Goal: Task Accomplishment & Management: Manage account settings

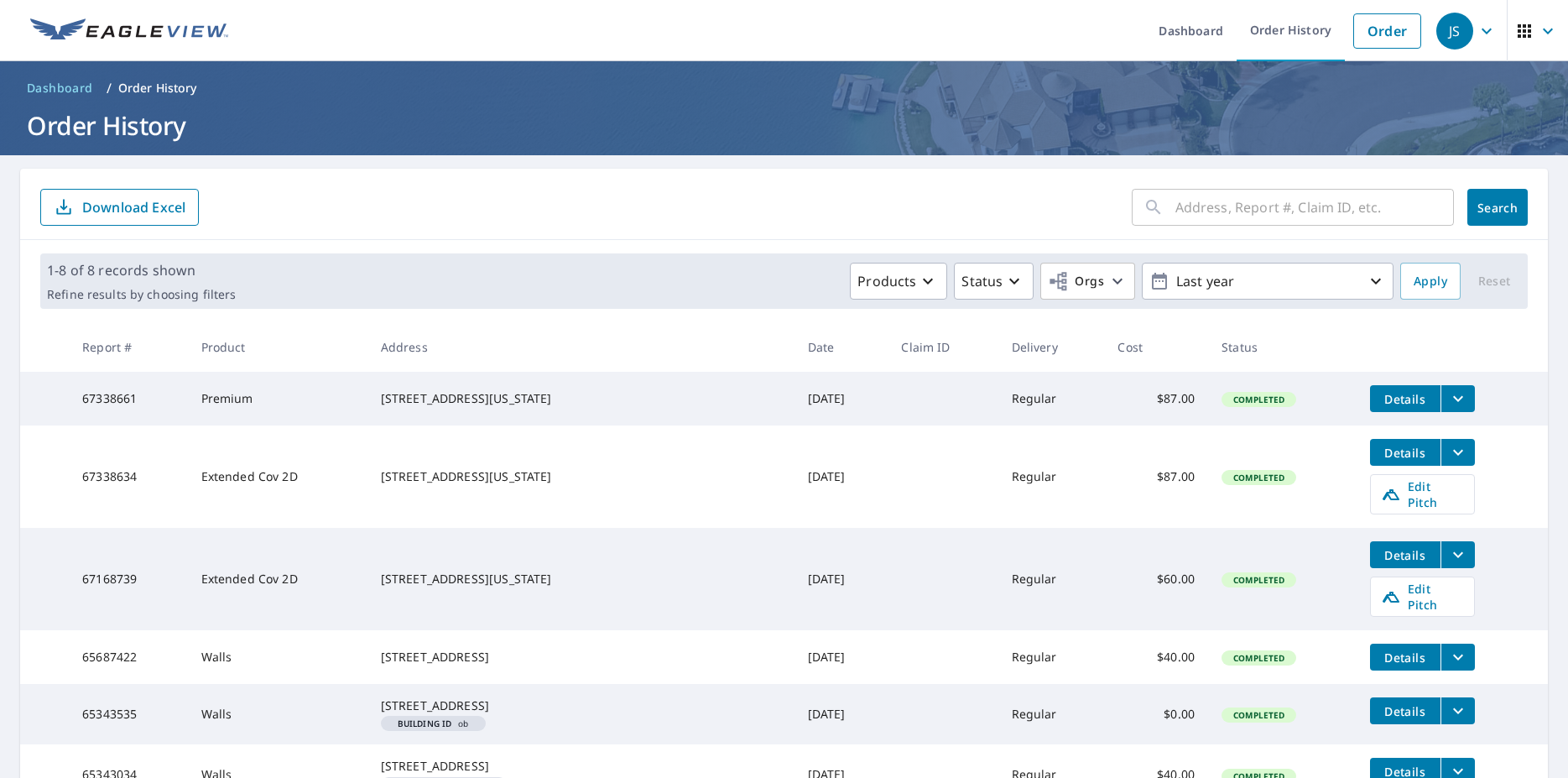
scroll to position [258, 0]
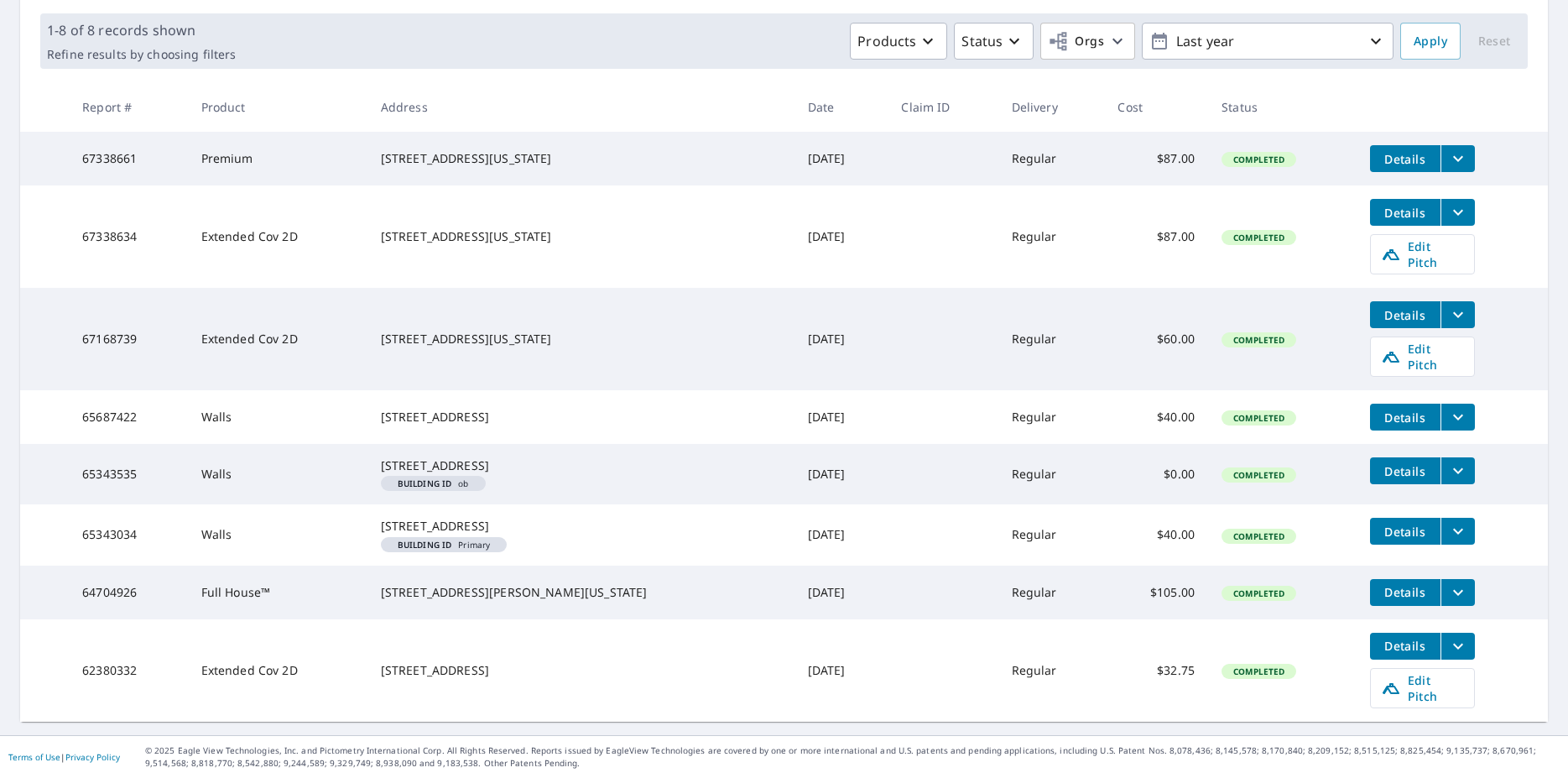
click at [1447, 304] on icon "filesDropdownBtn-67168739" at bounding box center [1457, 314] width 20 height 20
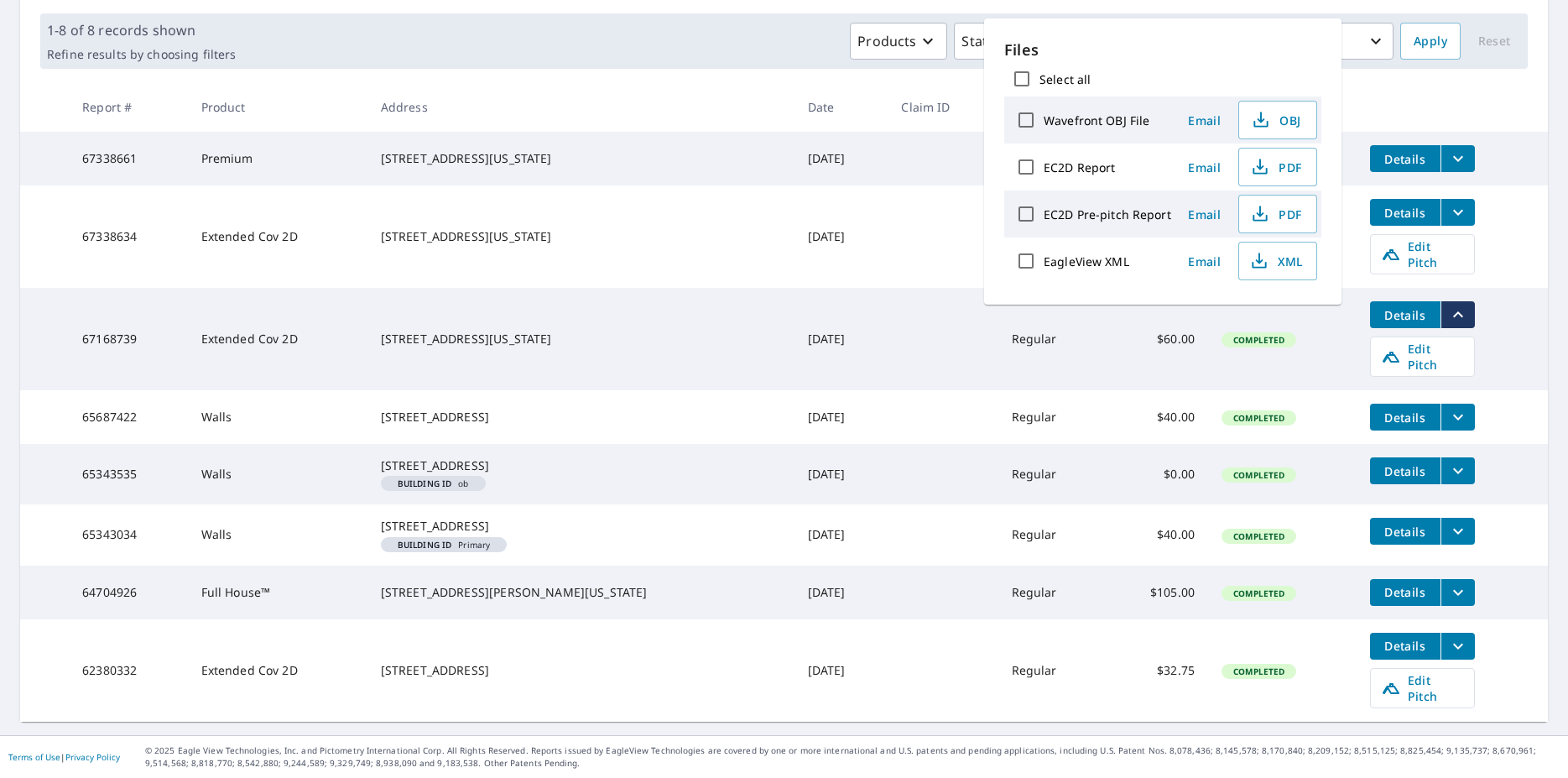
click at [1447, 304] on icon "filesDropdownBtn-67168739" at bounding box center [1457, 314] width 20 height 20
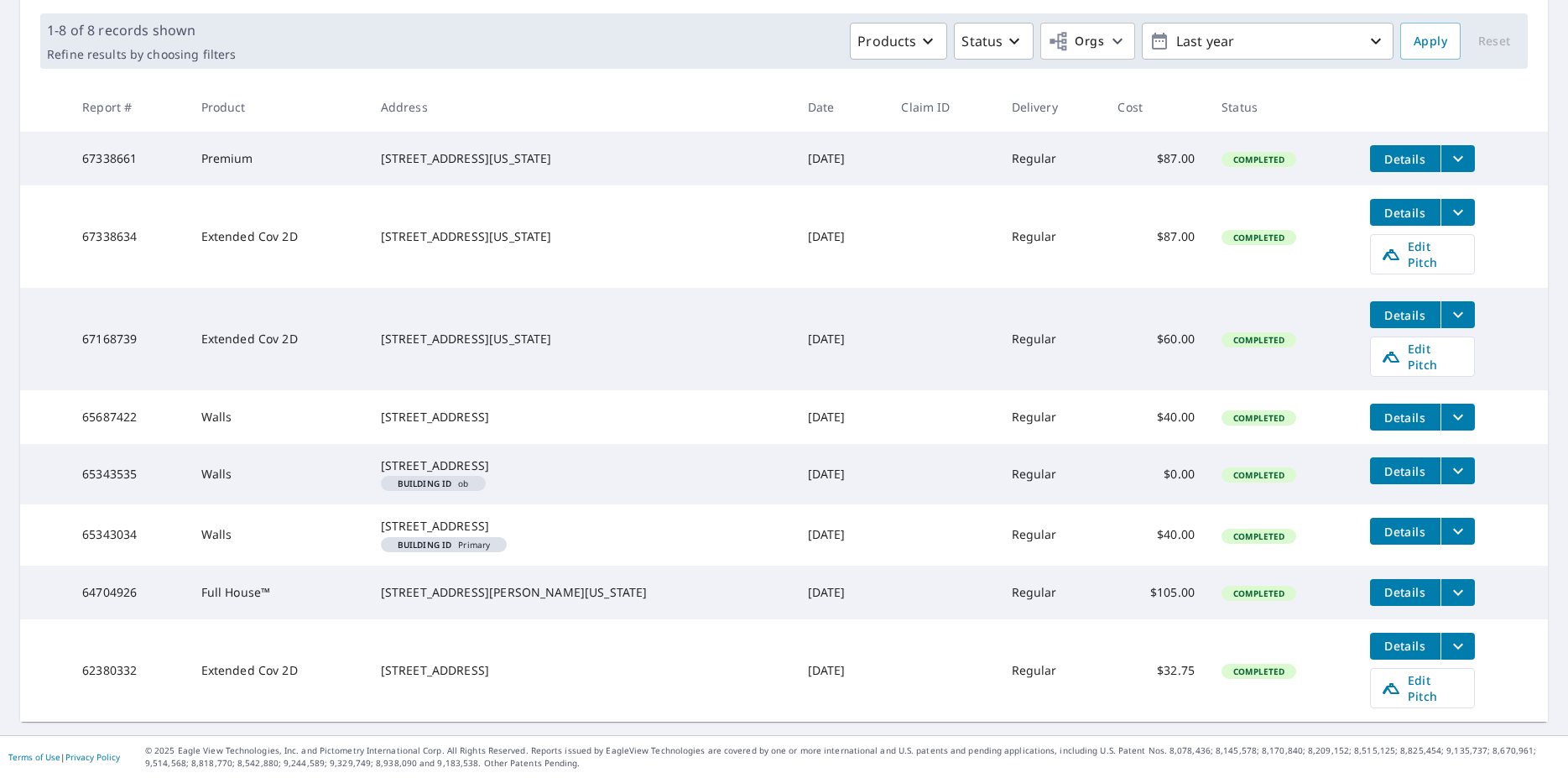
click at [1440, 302] on button "filesDropdownBtn-67168739" at bounding box center [1457, 315] width 34 height 27
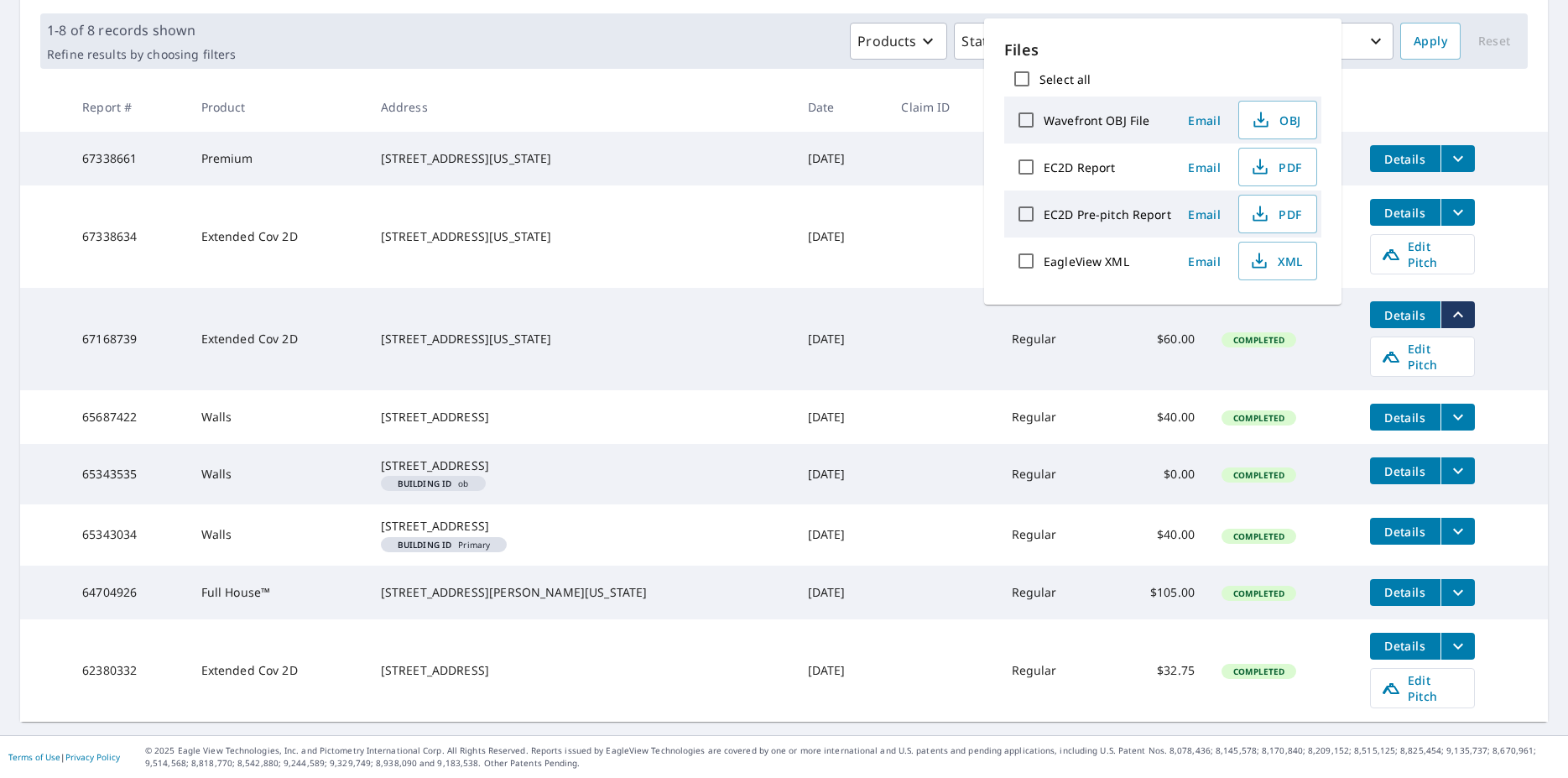
click at [1440, 302] on button "filesDropdownBtn-67168739" at bounding box center [1457, 315] width 34 height 27
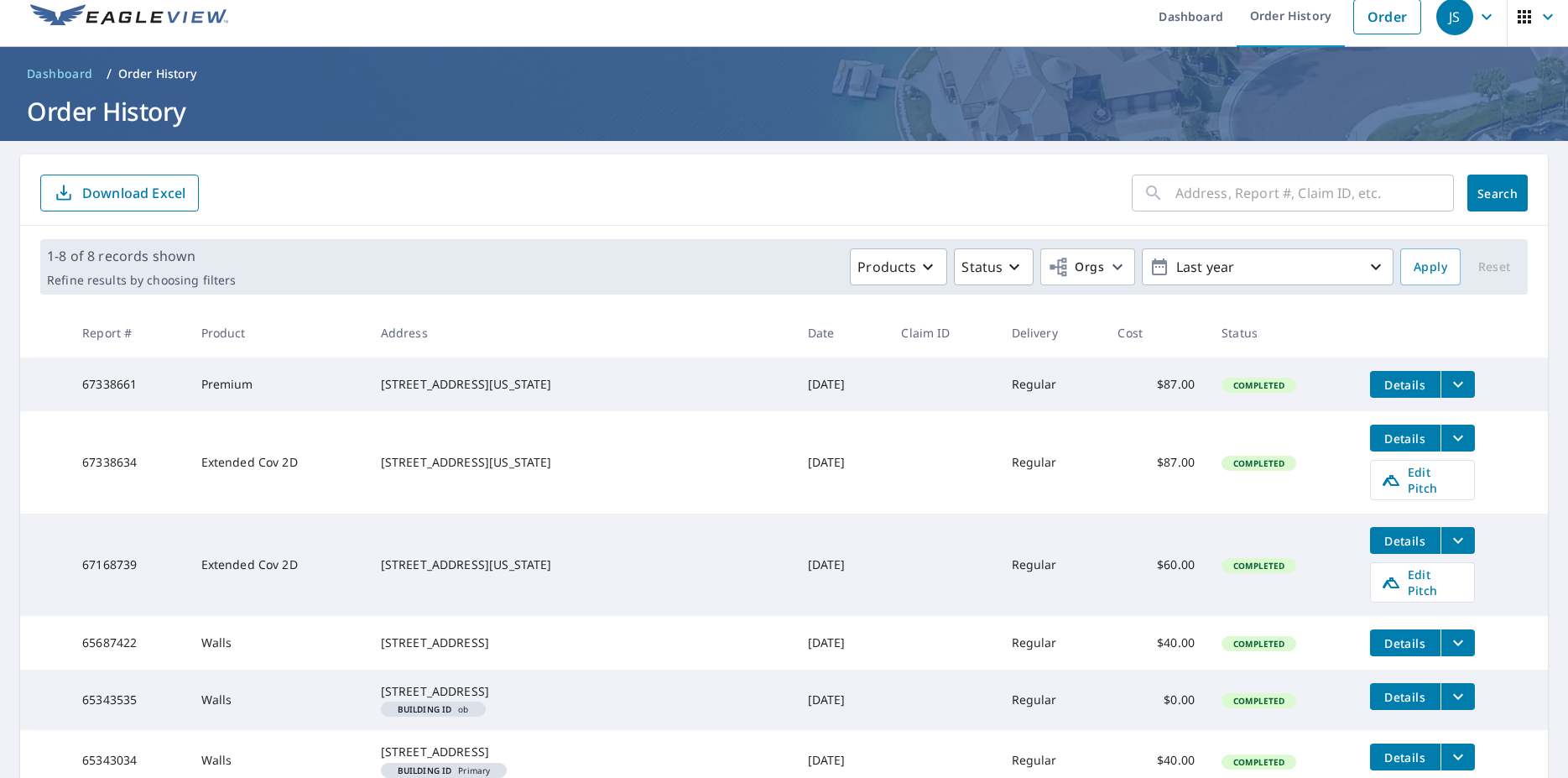
scroll to position [0, 0]
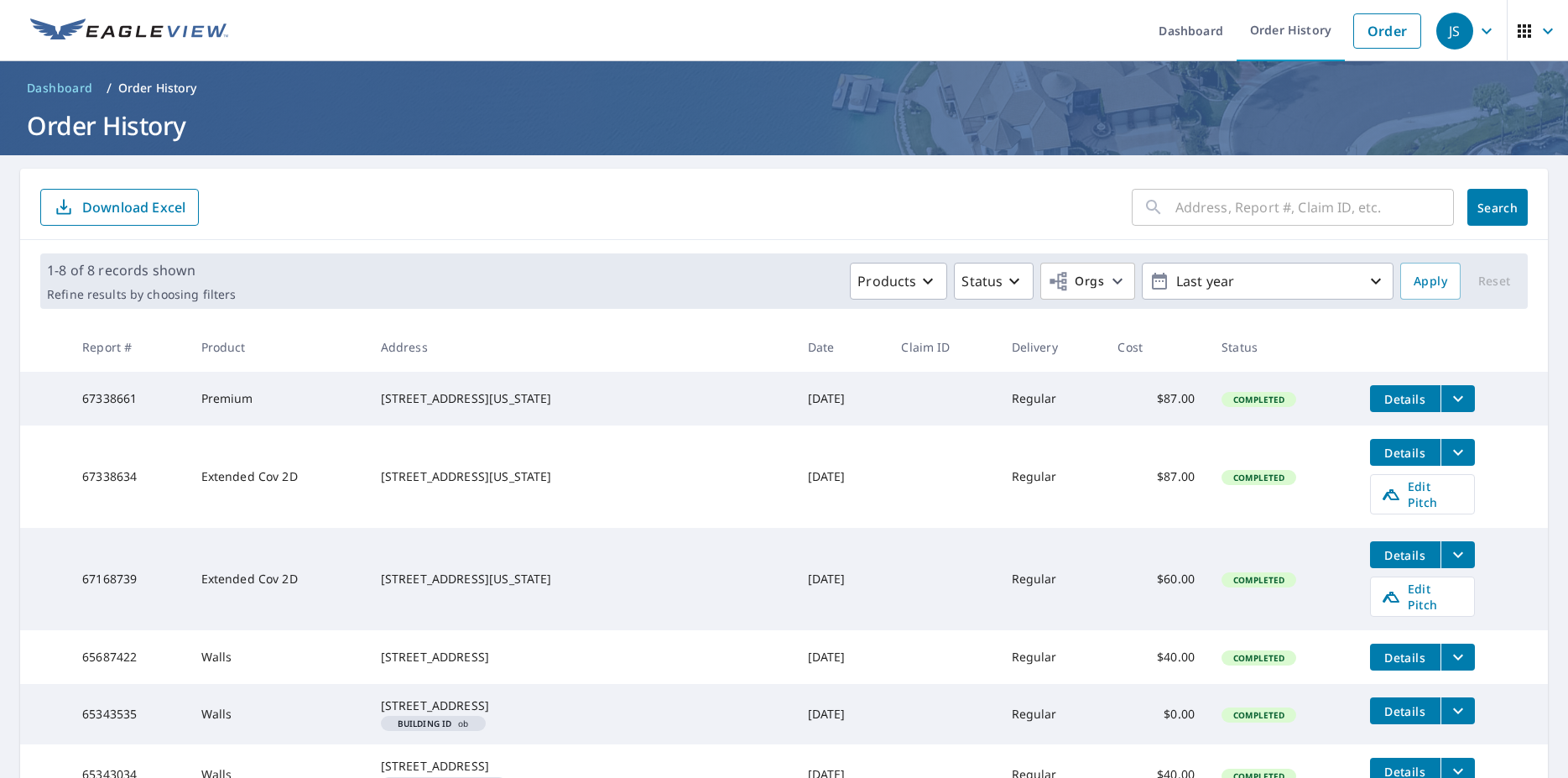
click at [1447, 547] on icon "filesDropdownBtn-67168739" at bounding box center [1457, 555] width 20 height 20
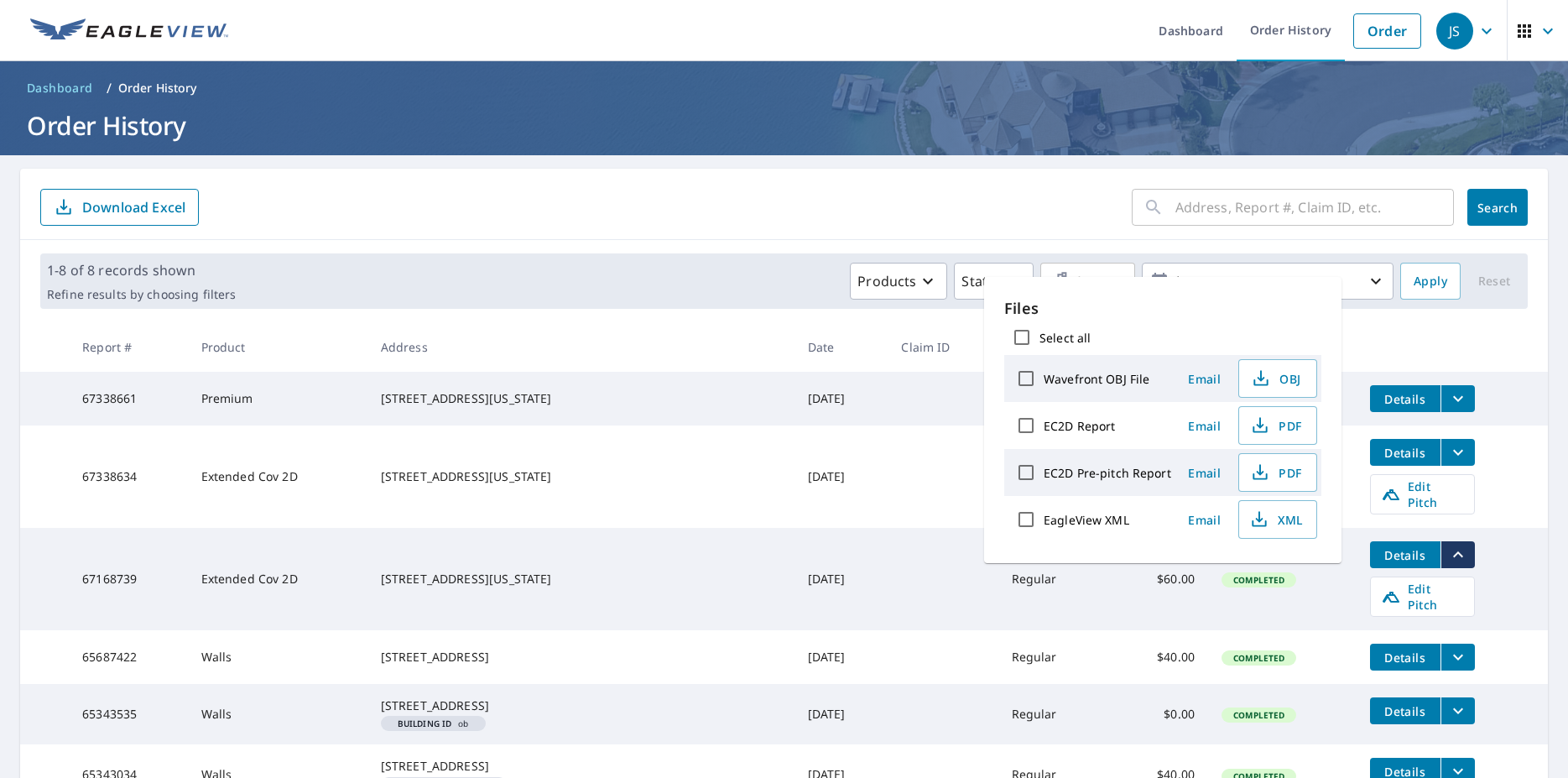
click at [1445, 550] on button "filesDropdownBtn-67168739" at bounding box center [1457, 555] width 34 height 27
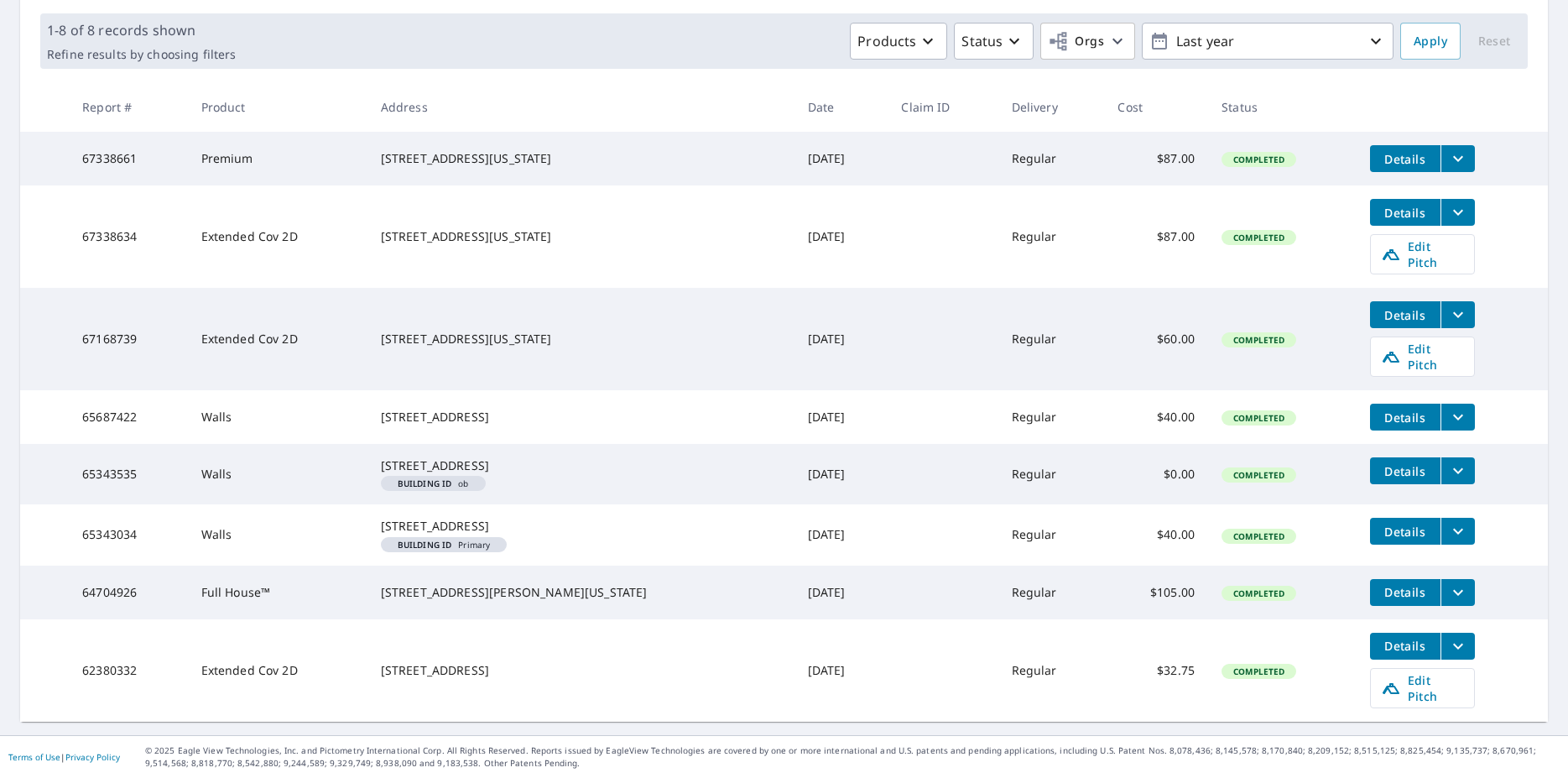
scroll to position [258, 0]
drag, startPoint x: 196, startPoint y: 306, endPoint x: 482, endPoint y: 316, distance: 286.2
click at [482, 316] on tr "67168739 Extended Cov 2D 9 Broadmoor Ave Colorado Springs, CO 80906 Aug 27, 202…" at bounding box center [783, 339] width 1527 height 103
click at [389, 314] on td "[STREET_ADDRESS][US_STATE]" at bounding box center [581, 339] width 427 height 103
drag, startPoint x: 323, startPoint y: 313, endPoint x: 229, endPoint y: 312, distance: 94.0
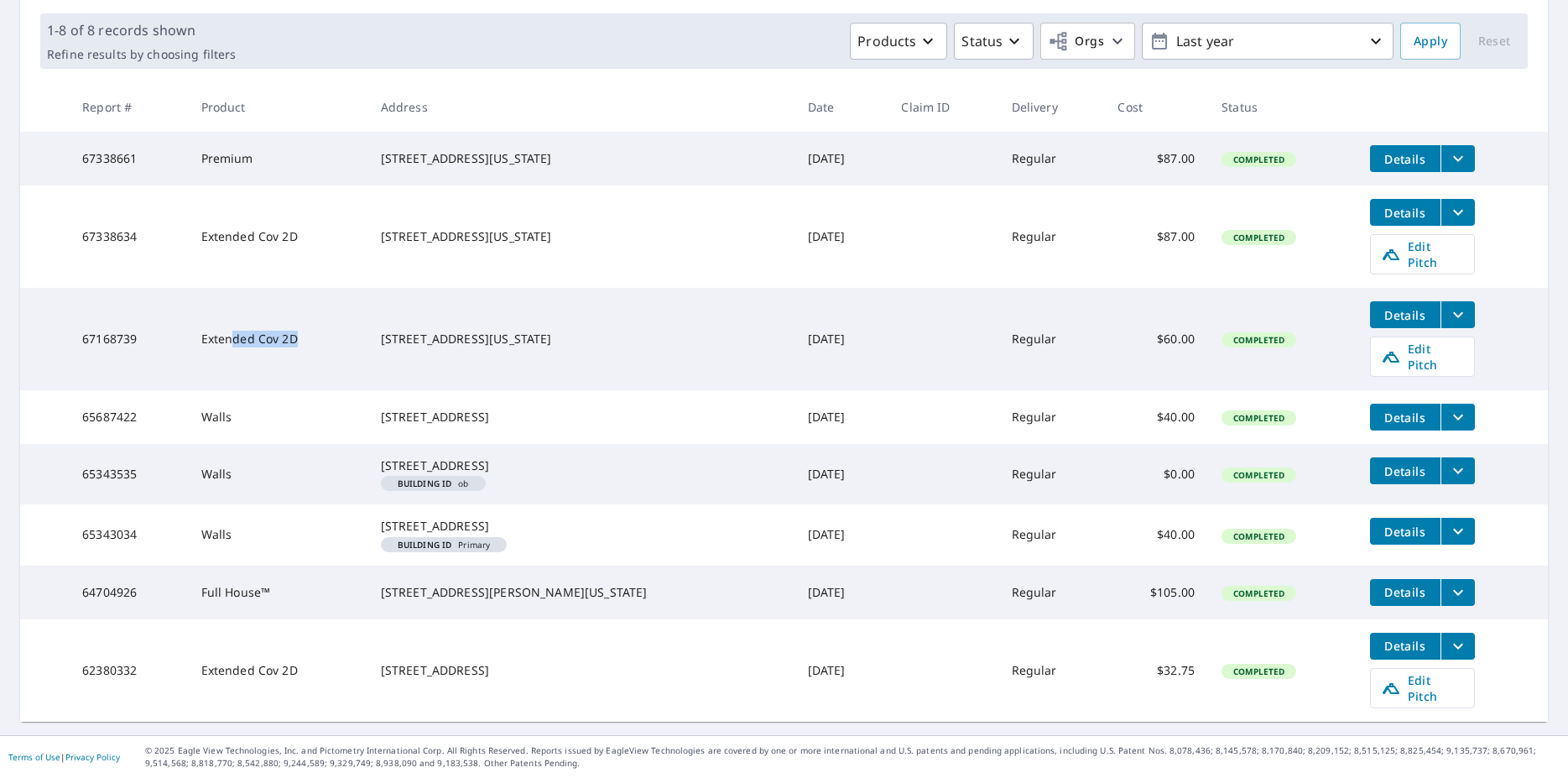
click at [230, 312] on td "Extended Cov 2D" at bounding box center [277, 339] width 179 height 103
click at [329, 306] on td "Extended Cov 2D" at bounding box center [277, 339] width 179 height 103
drag, startPoint x: 307, startPoint y: 308, endPoint x: 191, endPoint y: 310, distance: 116.0
click at [193, 310] on tr "67168739 Extended Cov 2D 9 Broadmoor Ave Colorado Springs, CO 80906 Aug 27, 202…" at bounding box center [783, 339] width 1527 height 103
click at [207, 312] on td "Extended Cov 2D" at bounding box center [277, 339] width 179 height 103
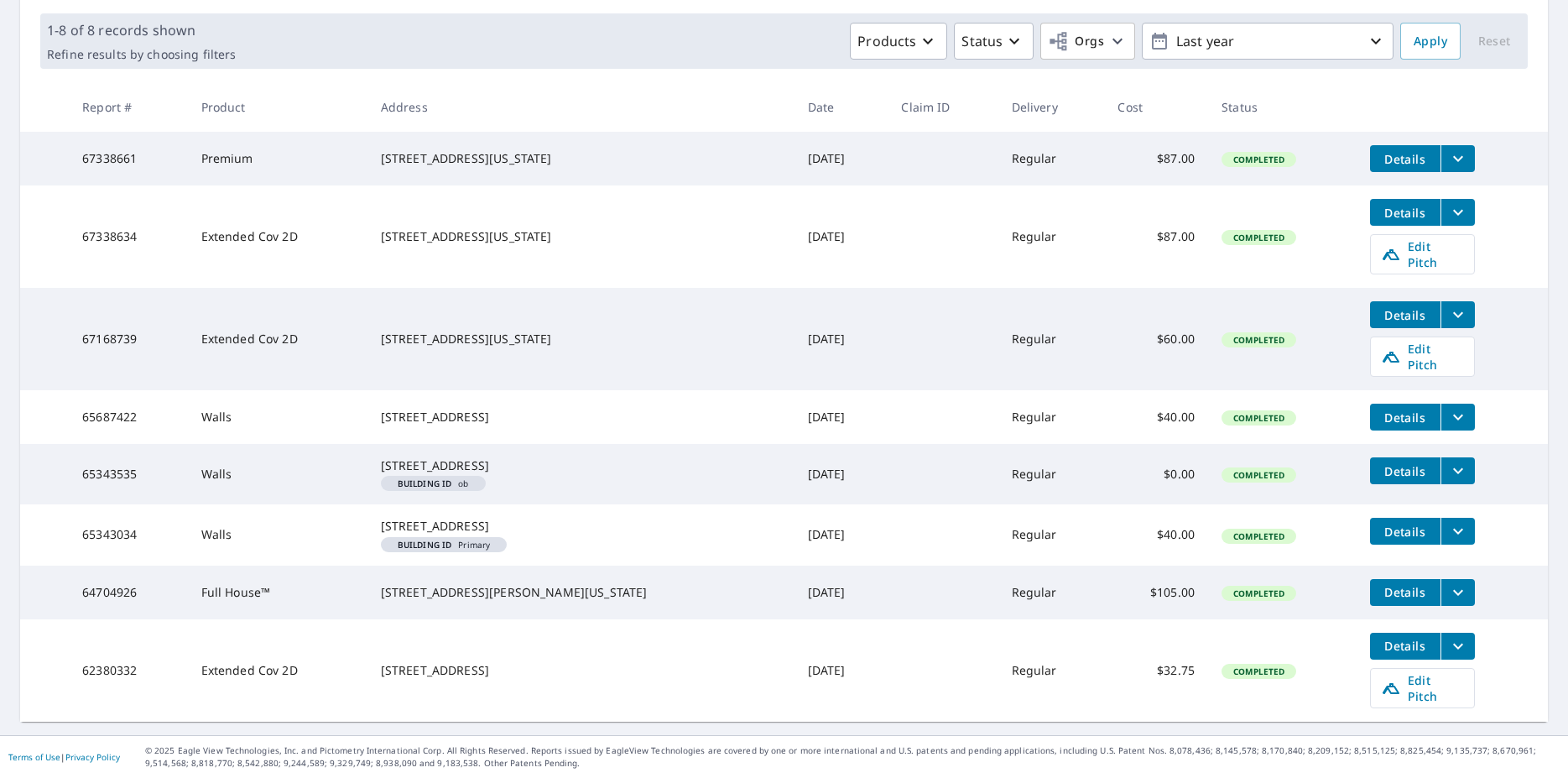
click at [1447, 304] on icon "filesDropdownBtn-67168739" at bounding box center [1457, 314] width 20 height 20
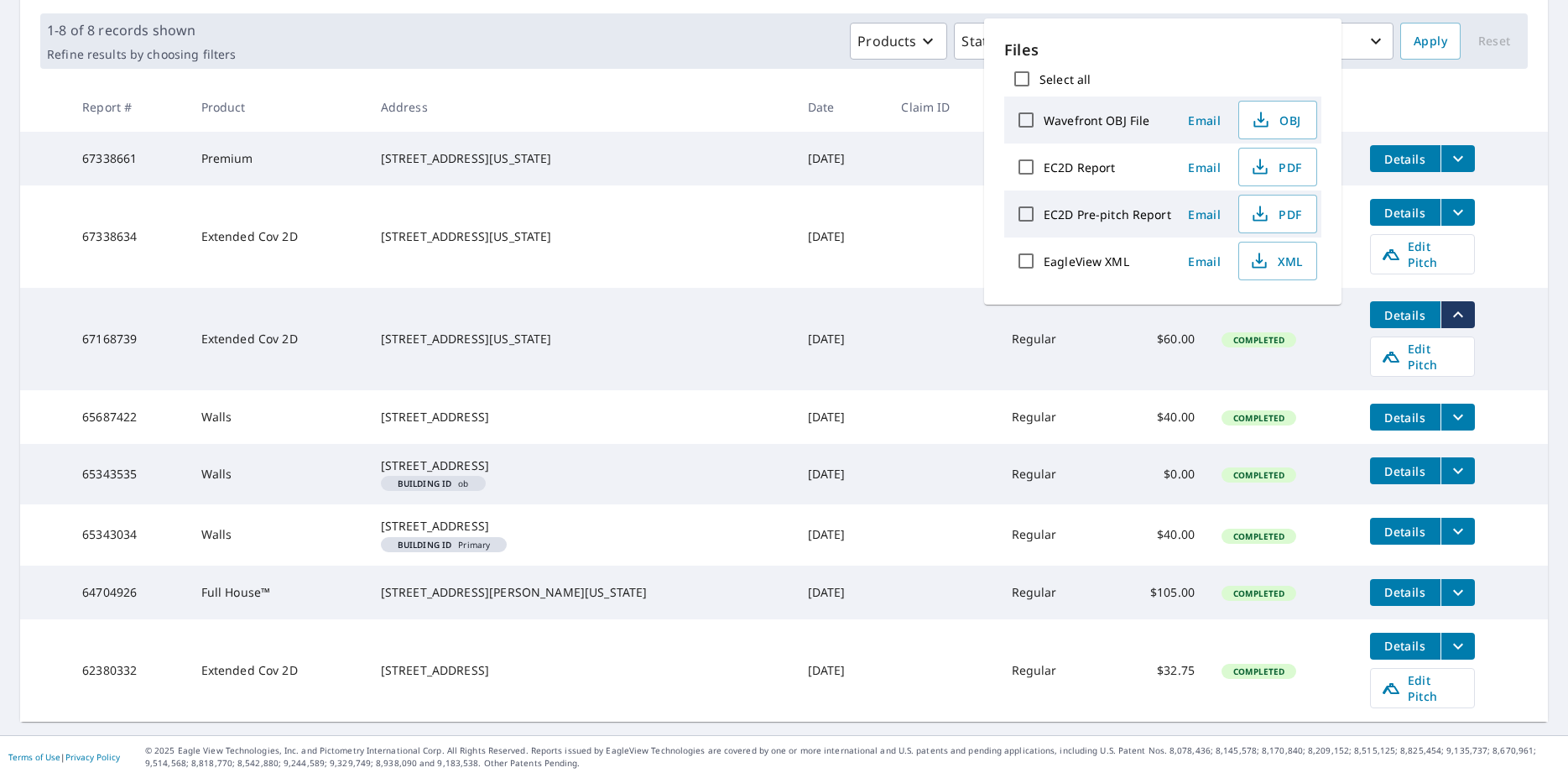
click at [1447, 304] on icon "filesDropdownBtn-67168739" at bounding box center [1457, 314] width 20 height 20
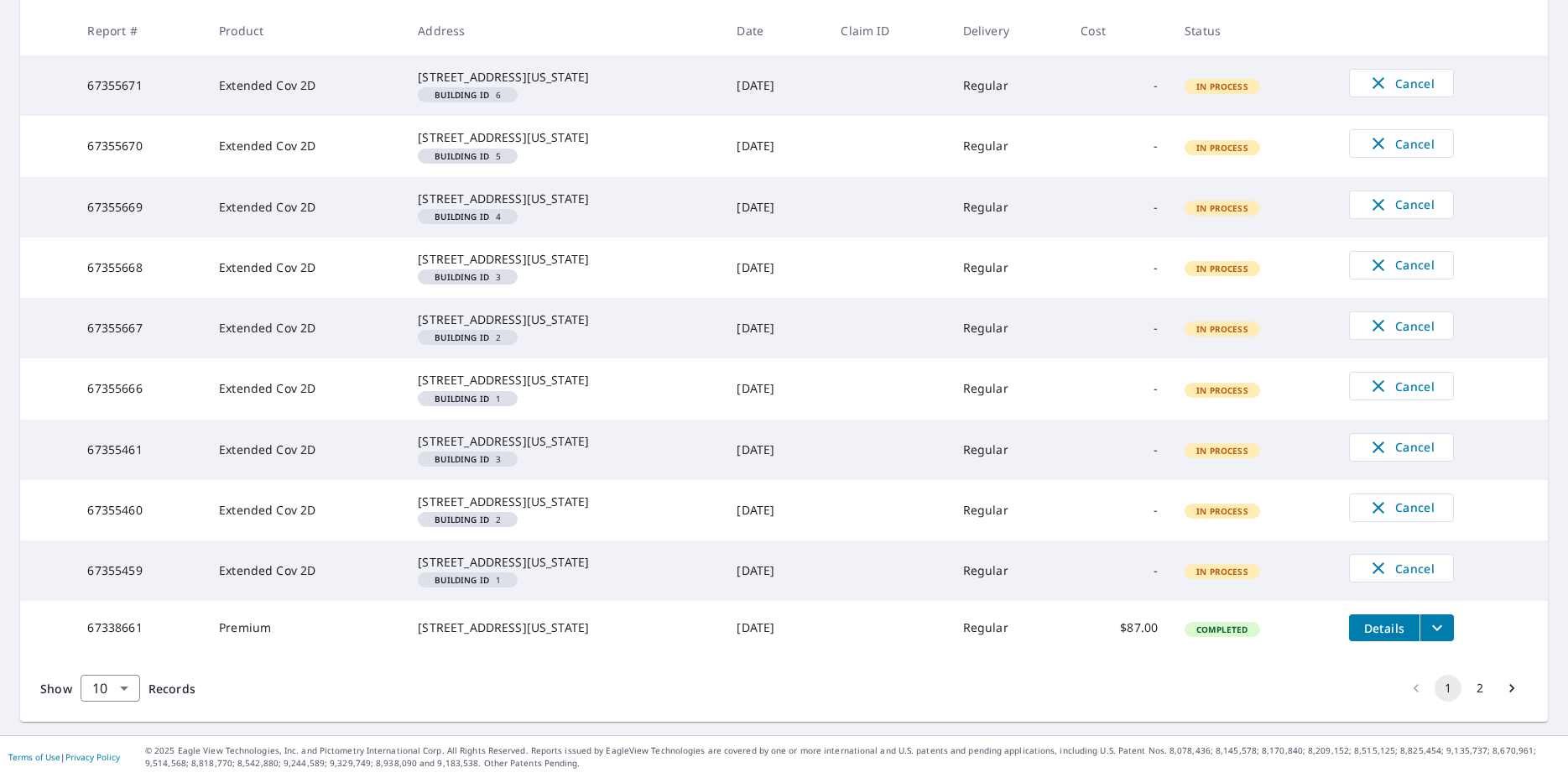
scroll to position [478, 0]
click at [1379, 438] on icon "button" at bounding box center [1378, 448] width 20 height 20
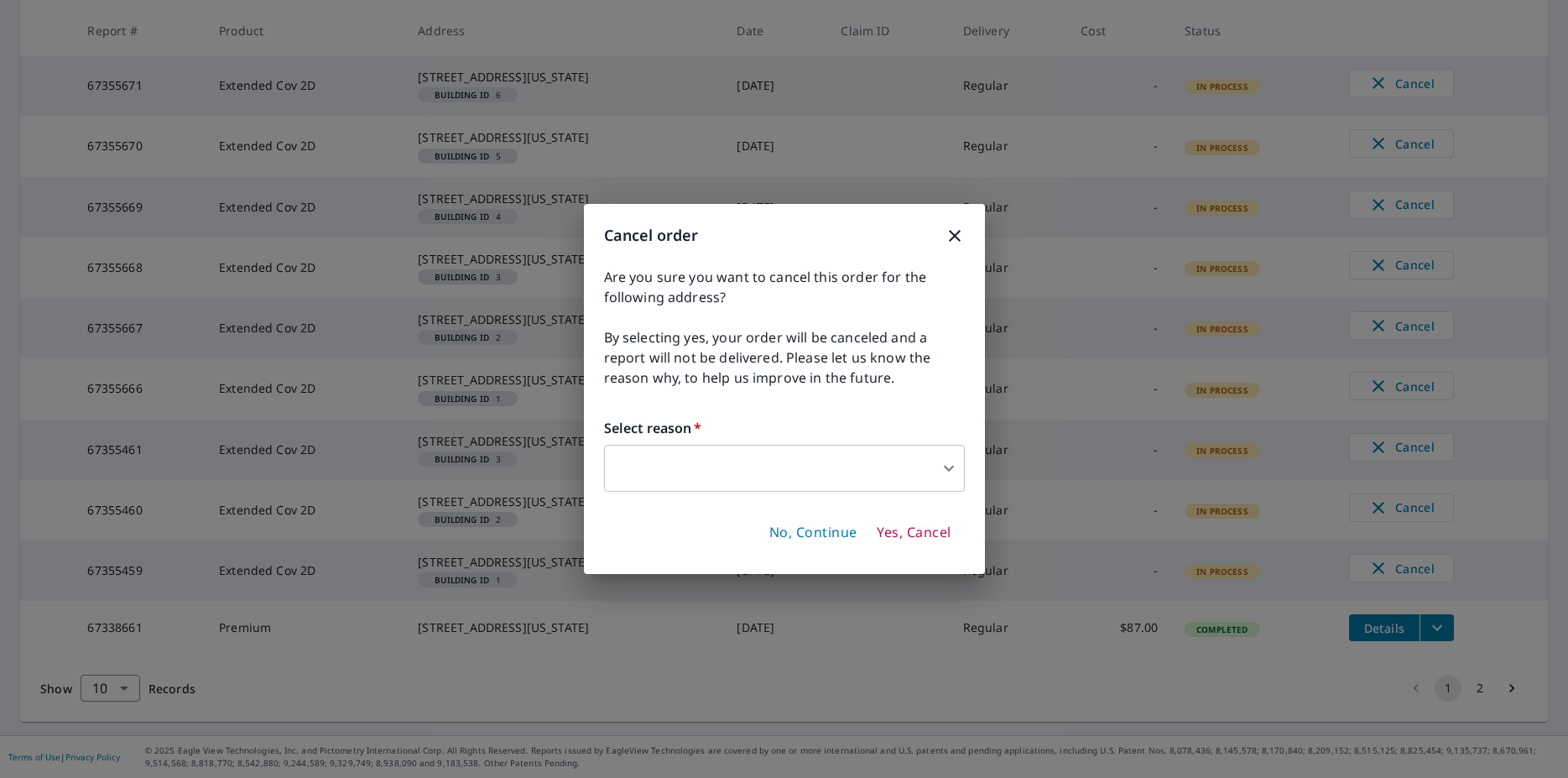
click at [891, 479] on body "JS JS Dashboard Order History Order JS Dashboard / Order History Order History …" at bounding box center [784, 389] width 1568 height 778
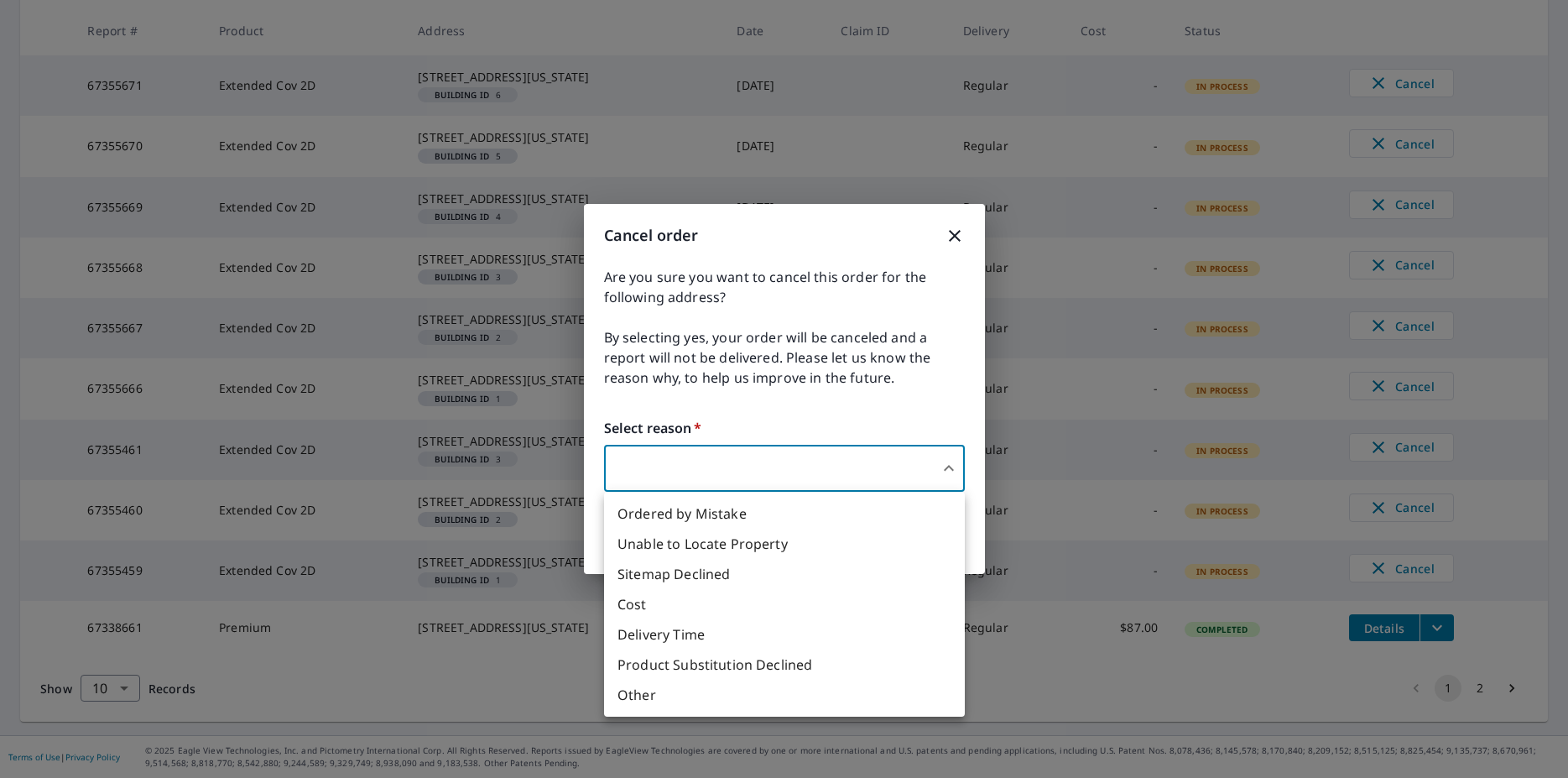
click at [709, 698] on li "Other" at bounding box center [784, 695] width 361 height 31
type input "36"
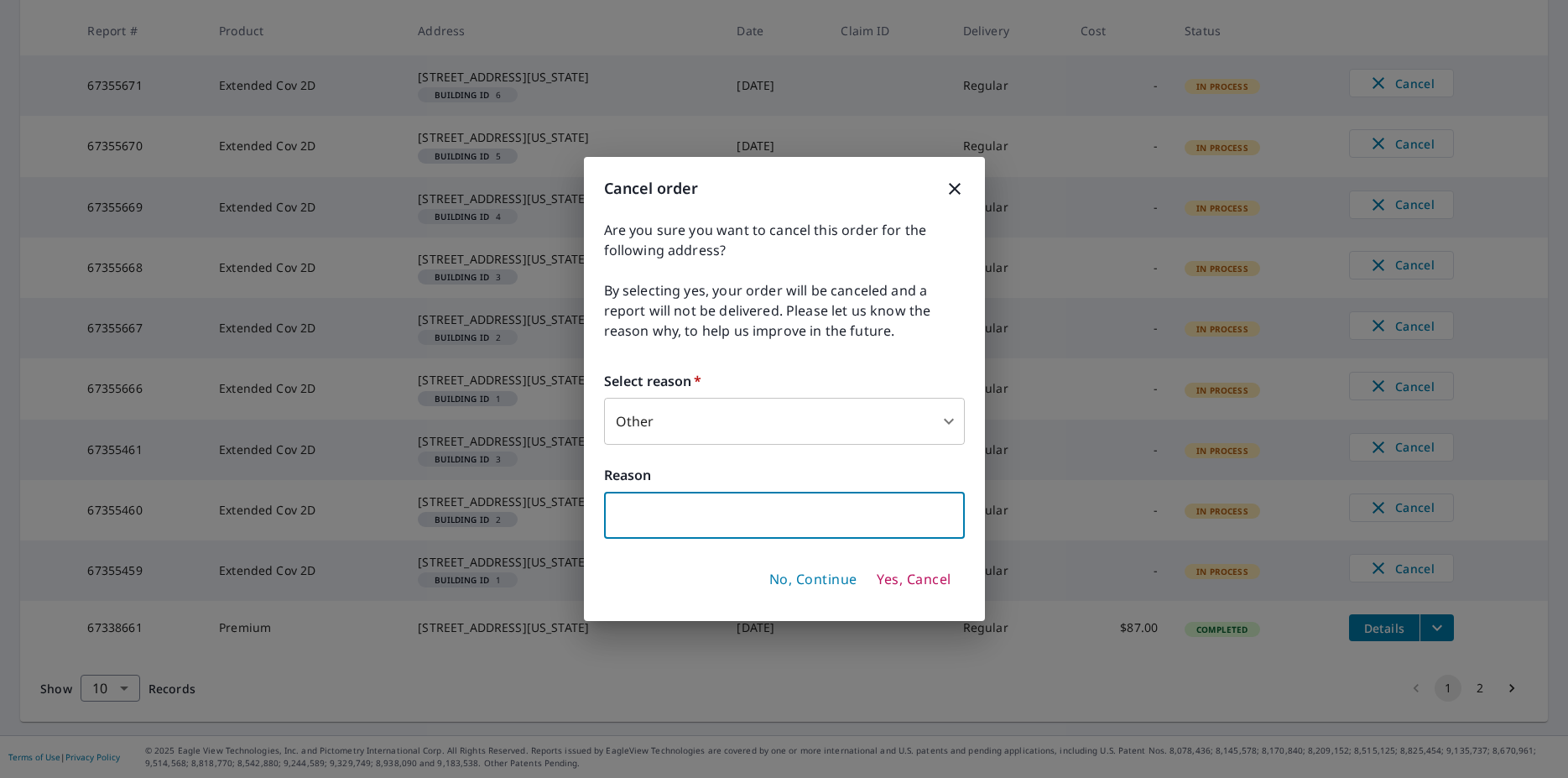
click at [854, 529] on input "text" at bounding box center [784, 515] width 361 height 47
type input "N"
drag, startPoint x: 609, startPoint y: 523, endPoint x: 410, endPoint y: 511, distance: 199.4
click at [604, 511] on input "No longer needed another measurement service was able to give me a full 3D repo…" at bounding box center [784, 515] width 361 height 47
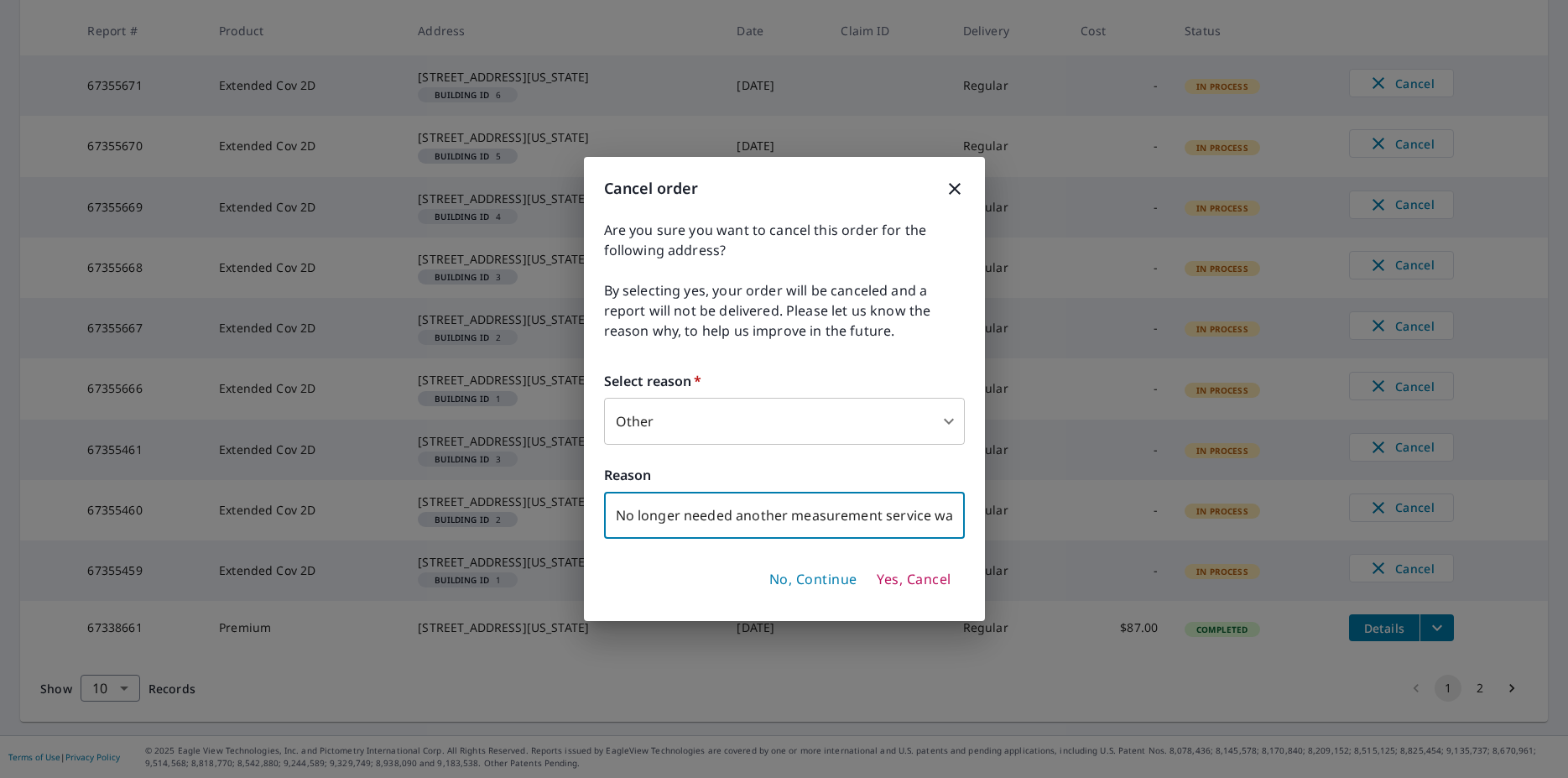
type input "No longer needed another measurement service was able to give me a full 3D repo…"
click at [906, 588] on button "Yes, Cancel" at bounding box center [913, 580] width 87 height 29
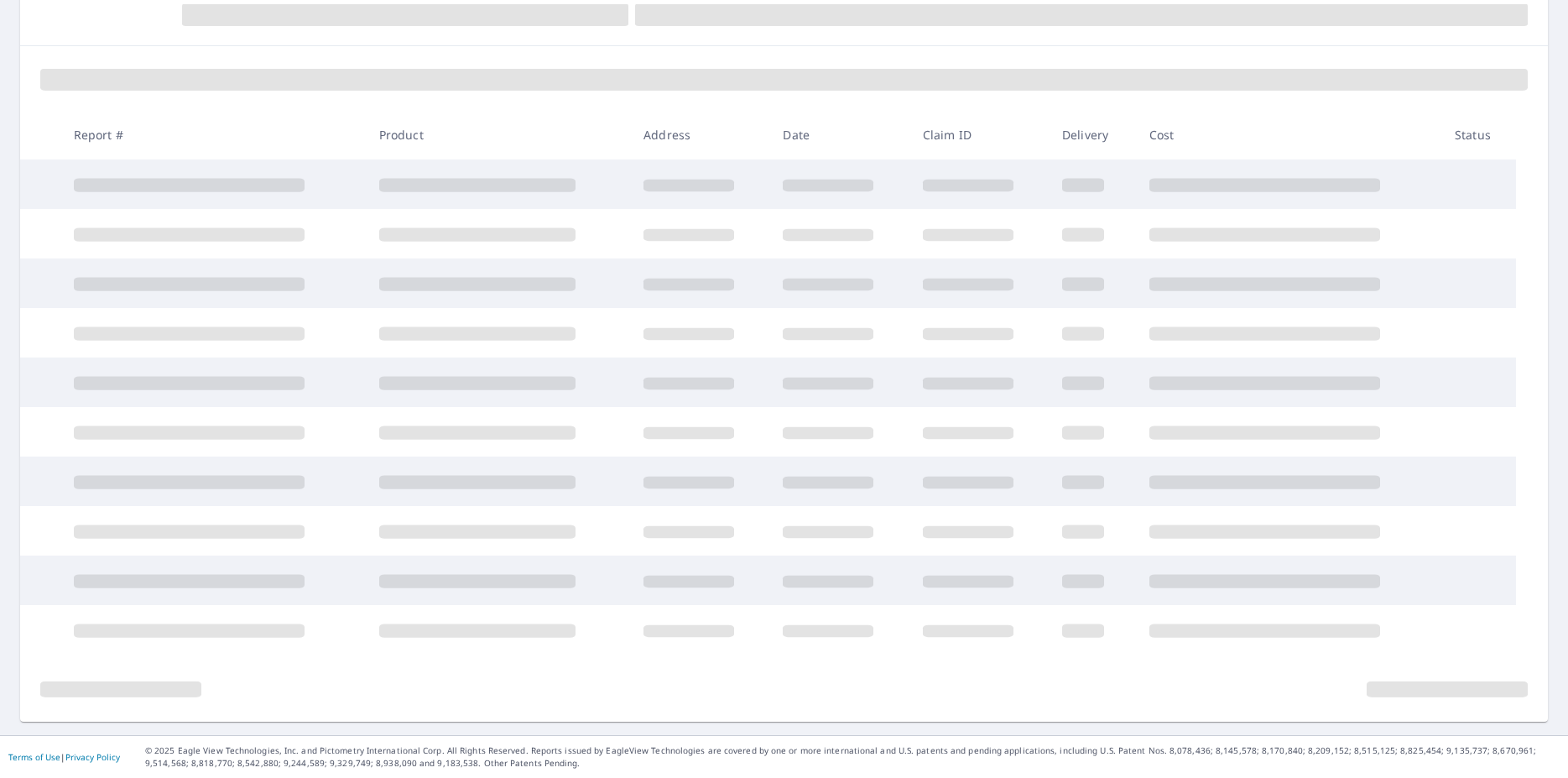
scroll to position [317, 0]
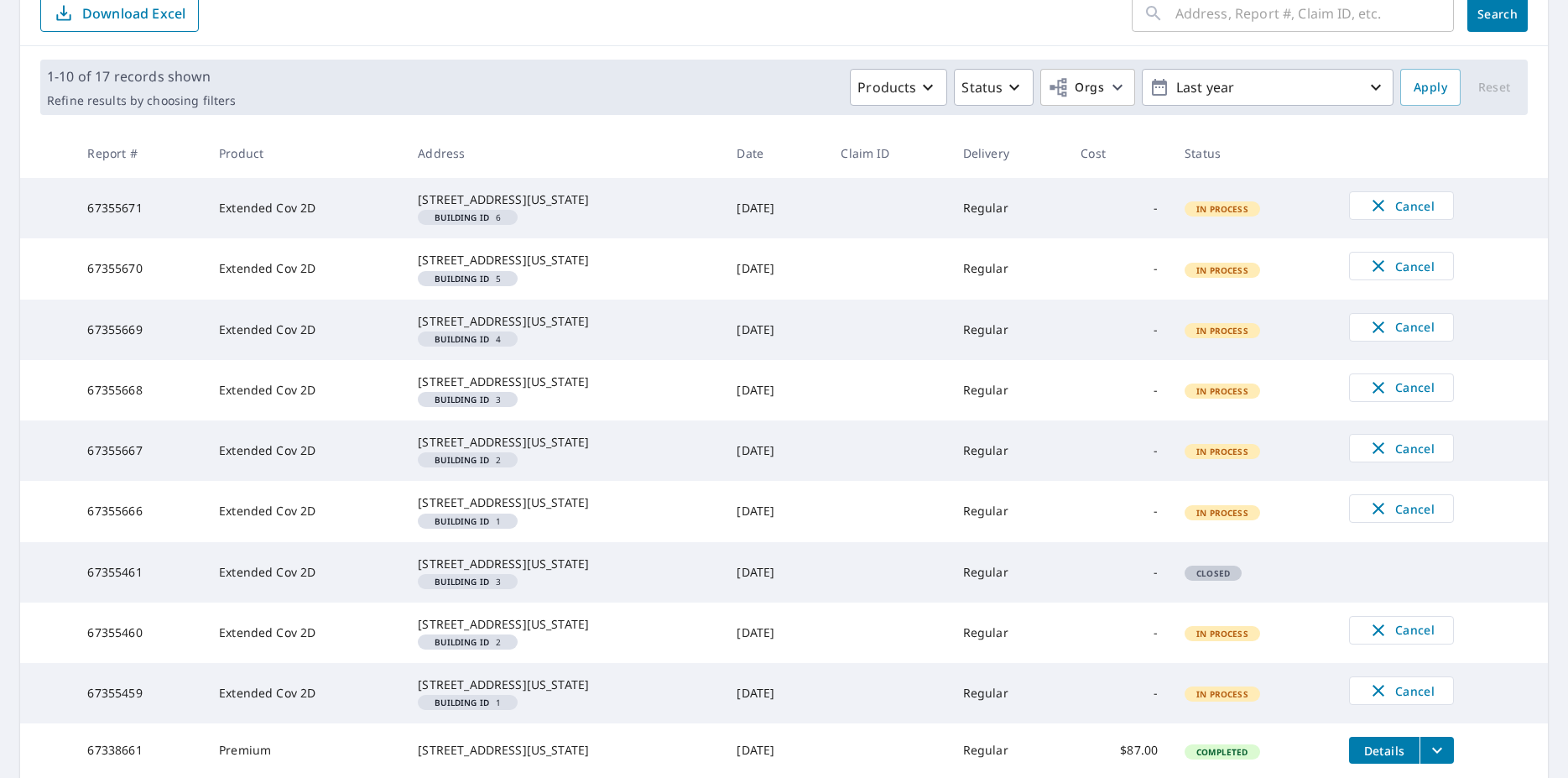
scroll to position [602, 0]
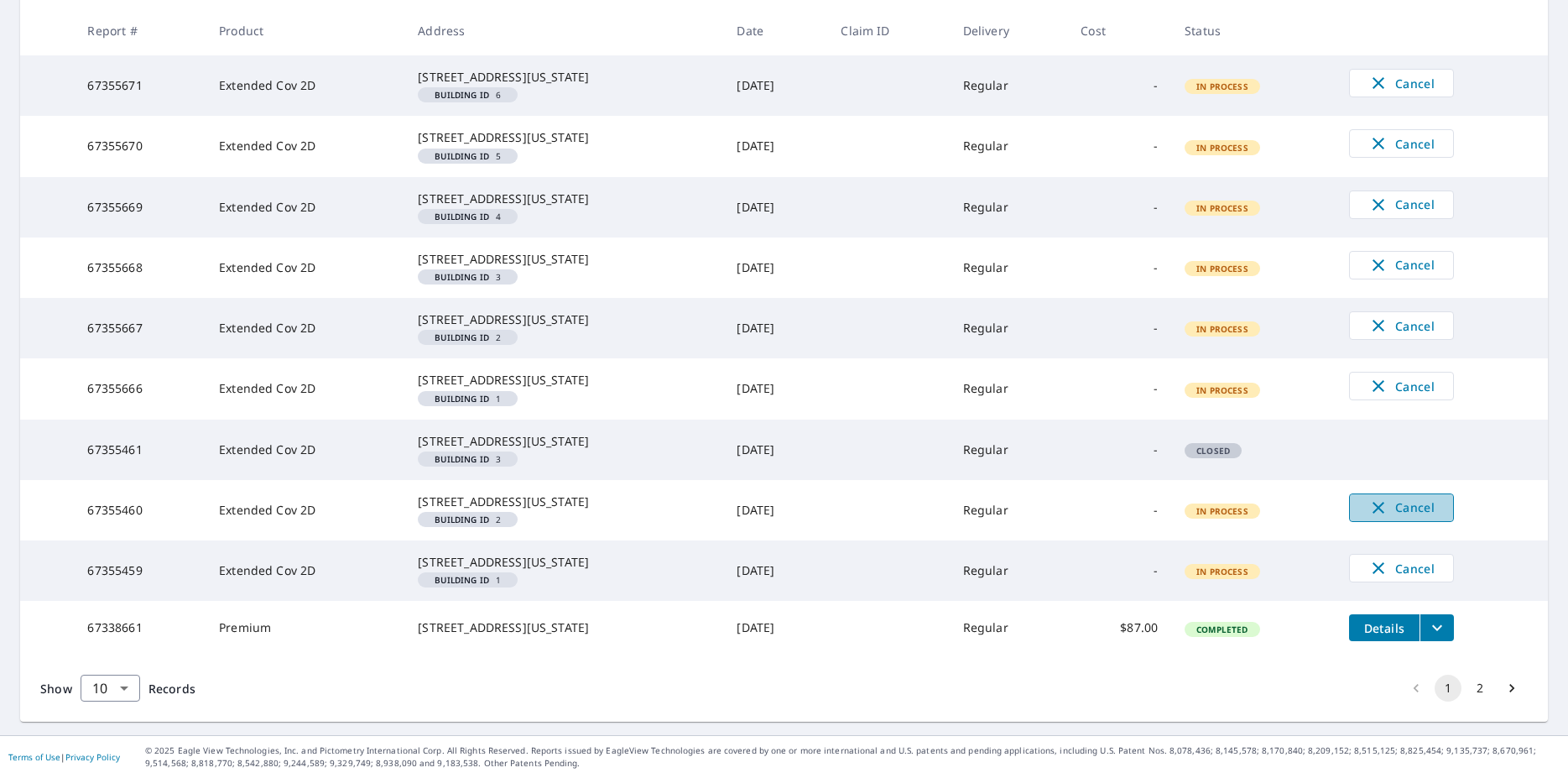
click at [1380, 498] on span "Cancel" at bounding box center [1401, 508] width 69 height 20
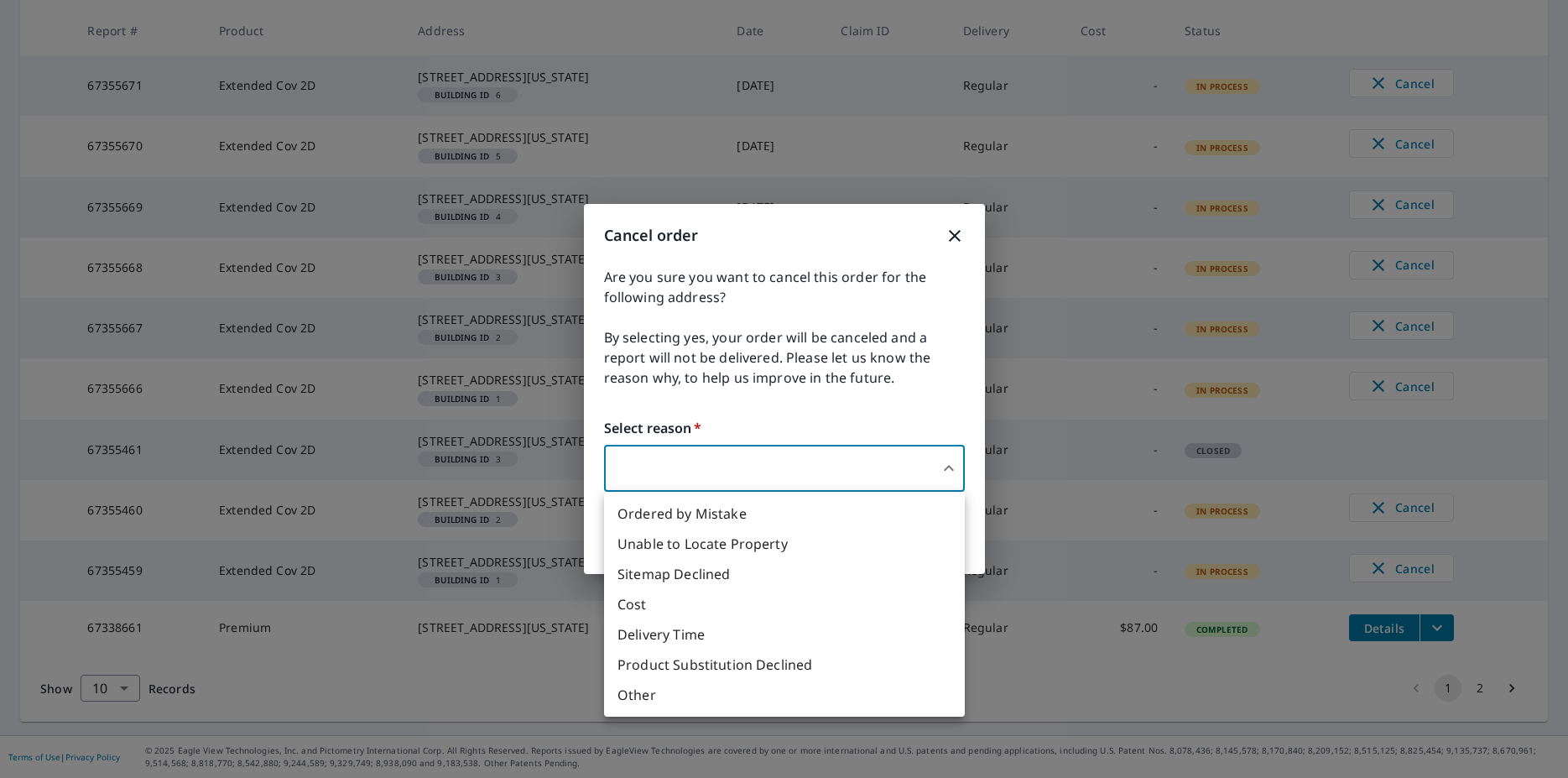
click at [863, 475] on body "JS JS Dashboard Order History Order JS Dashboard / Order History Order History …" at bounding box center [784, 389] width 1568 height 778
click at [692, 696] on li "Other" at bounding box center [784, 695] width 361 height 31
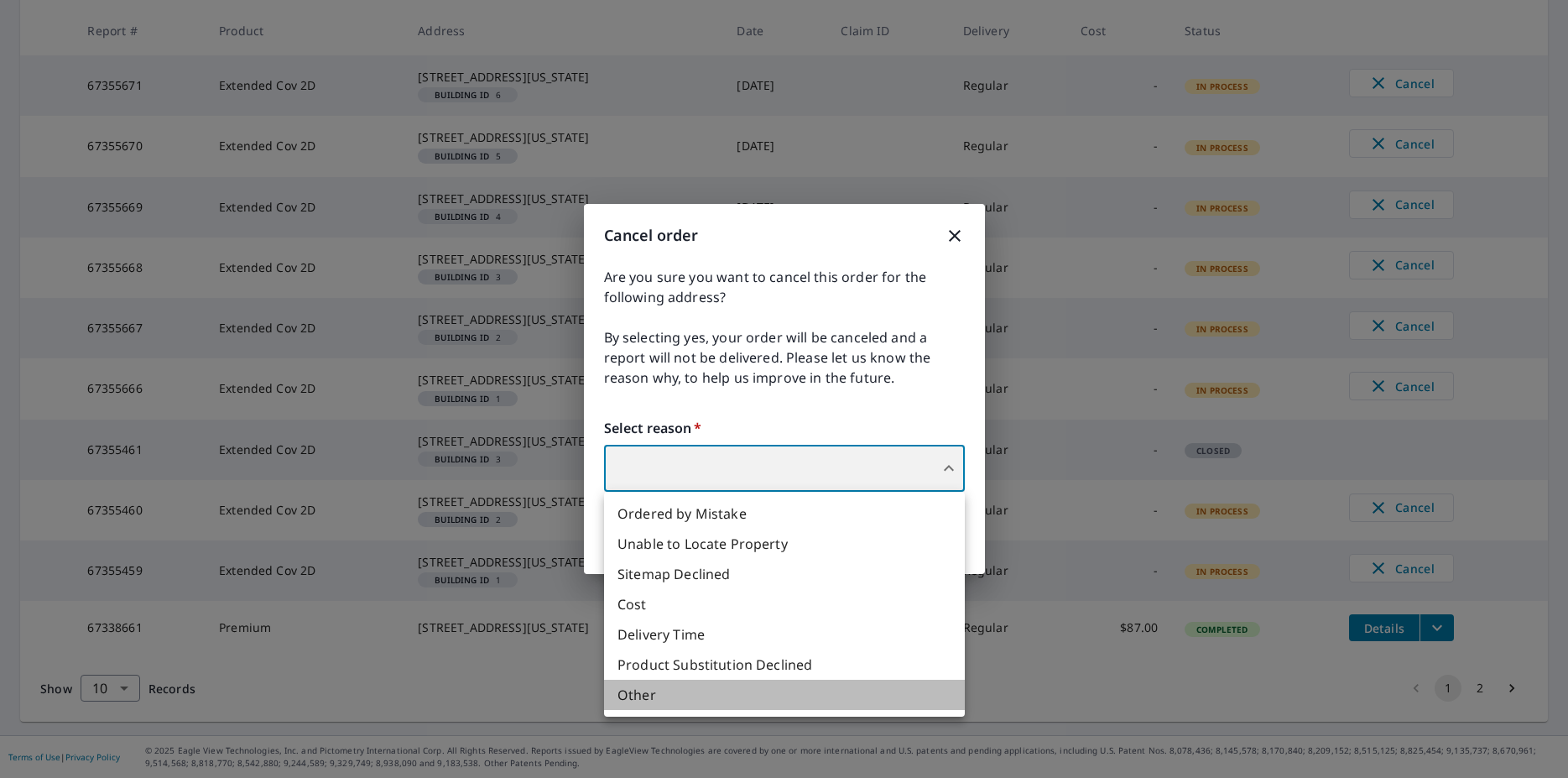
type input "36"
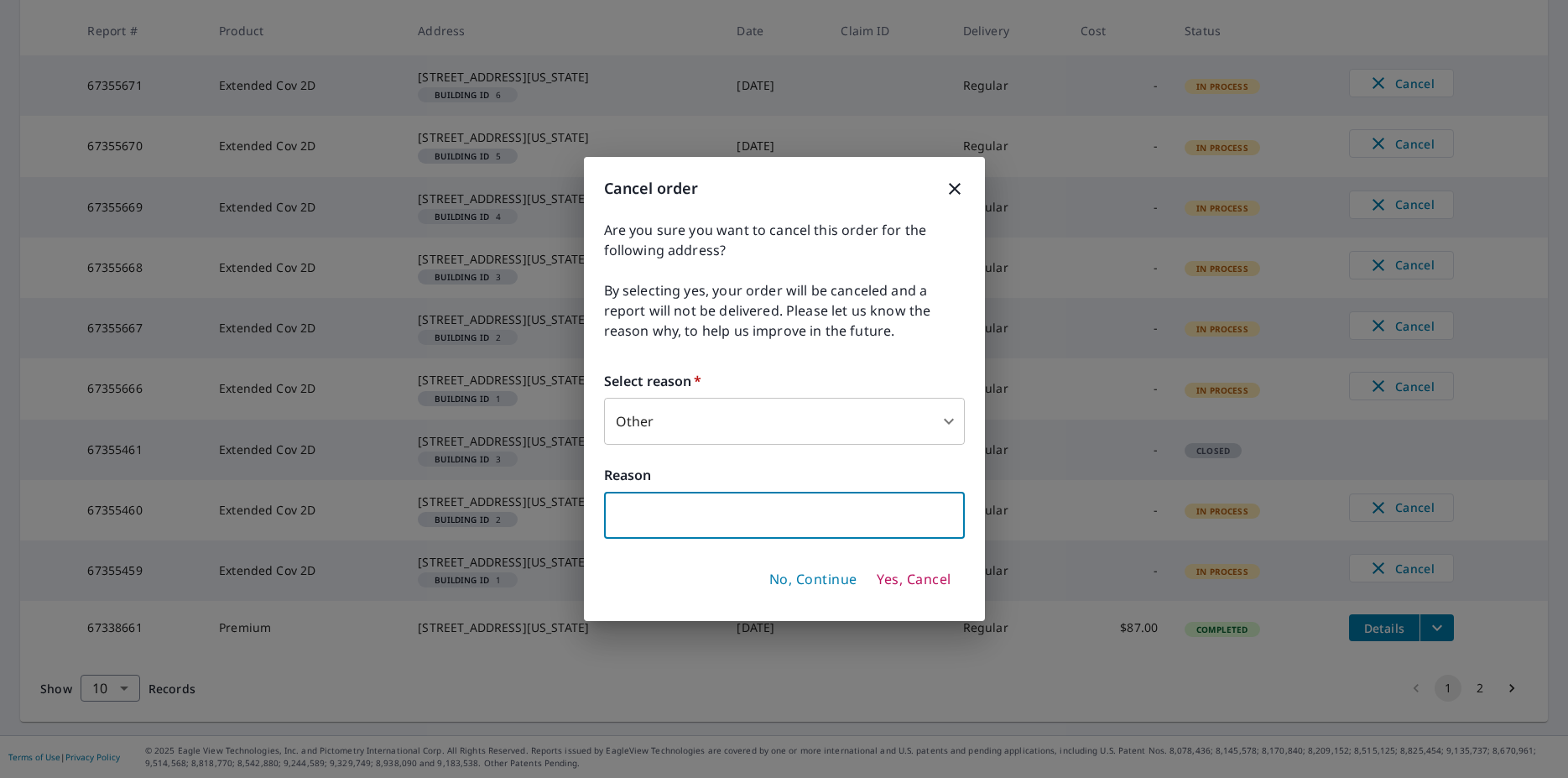
click at [693, 523] on input "text" at bounding box center [784, 515] width 361 height 47
paste input "No longer needed another measurement service was able to give me a full 3D repo…"
type input "No longer needed another measurement service was able to give me a full 3D repo…"
click at [919, 584] on span "Yes, Cancel" at bounding box center [914, 580] width 74 height 19
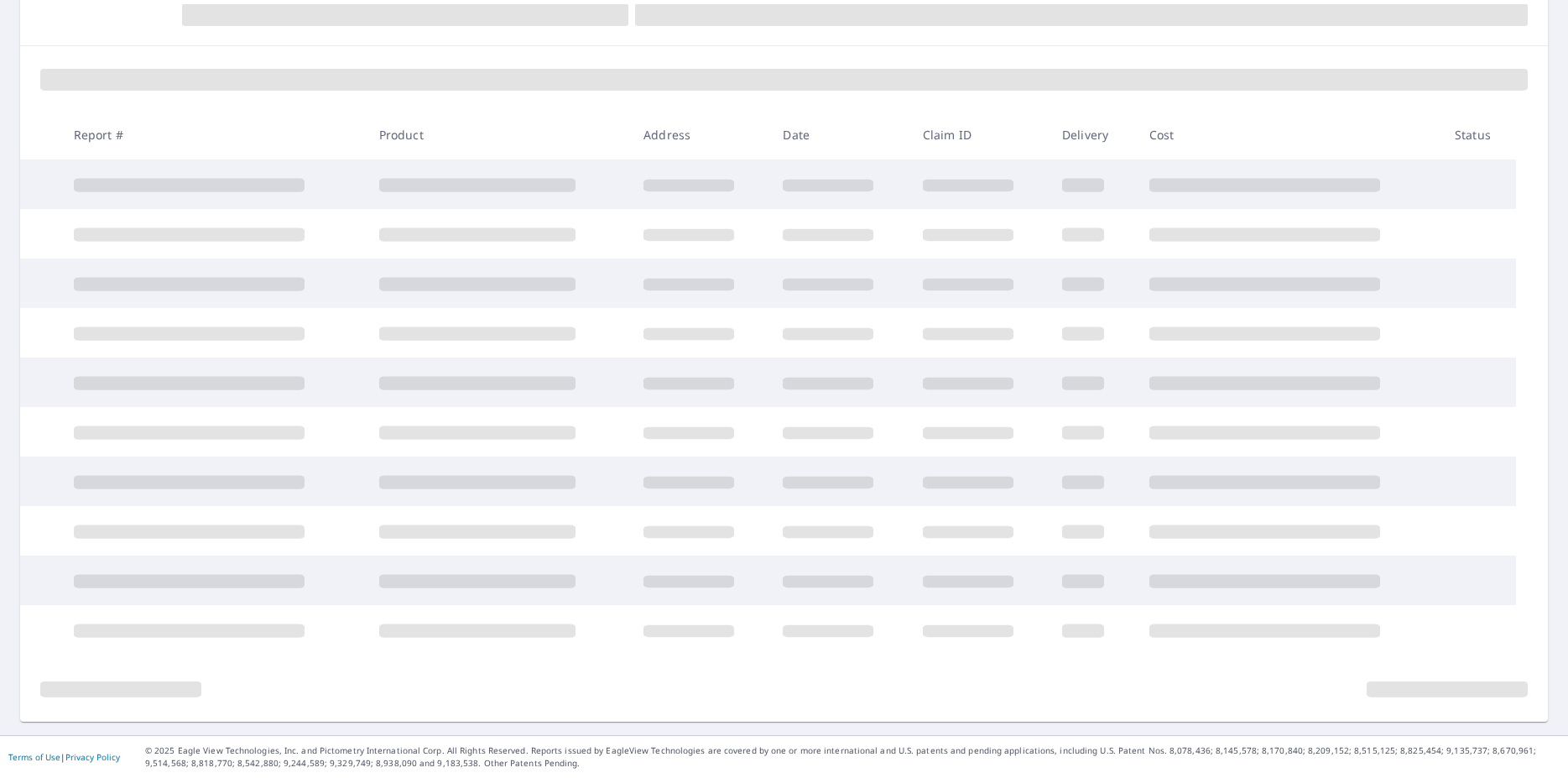
scroll to position [317, 0]
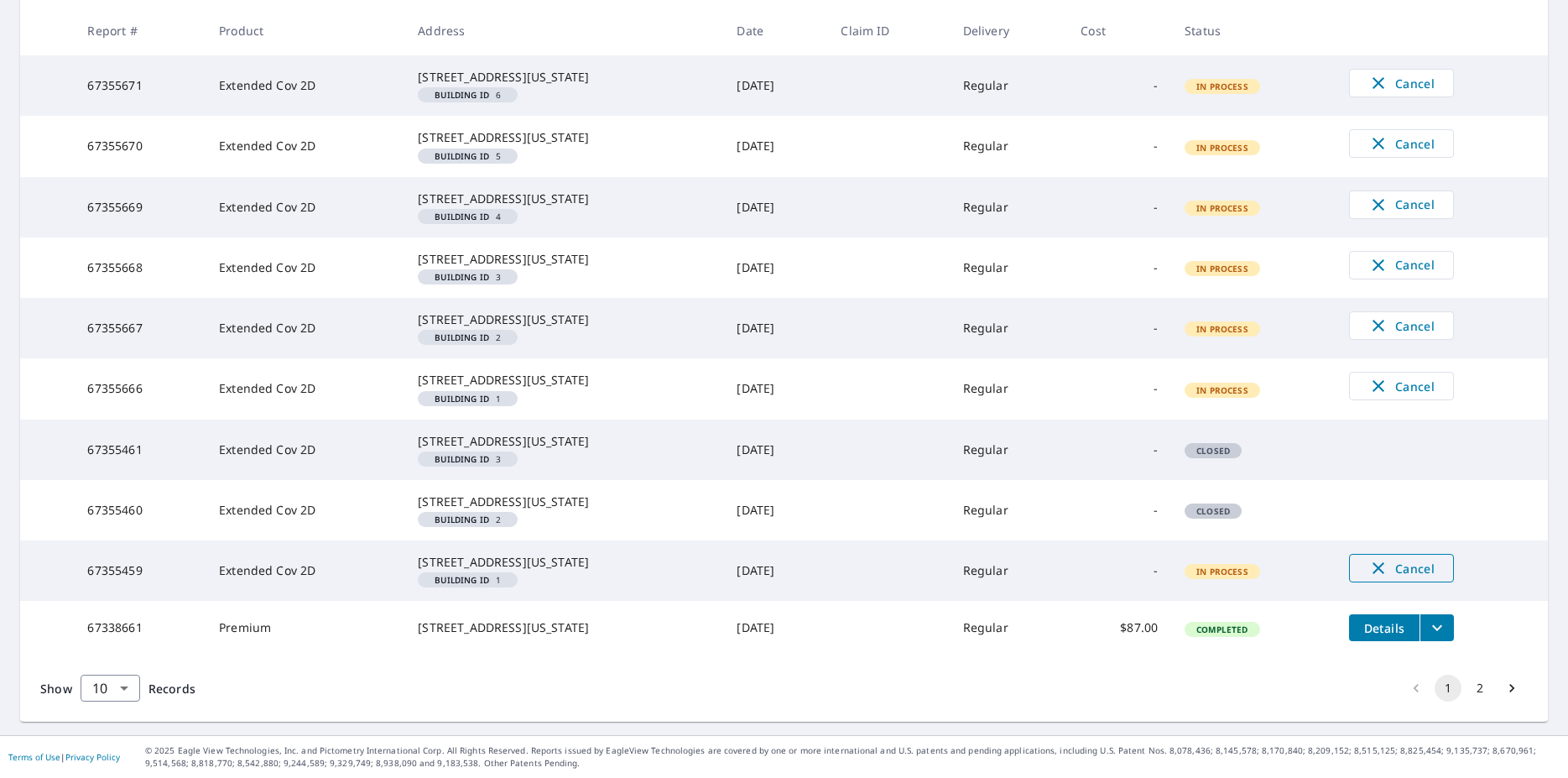
click at [1378, 558] on icon "button" at bounding box center [1378, 568] width 20 height 20
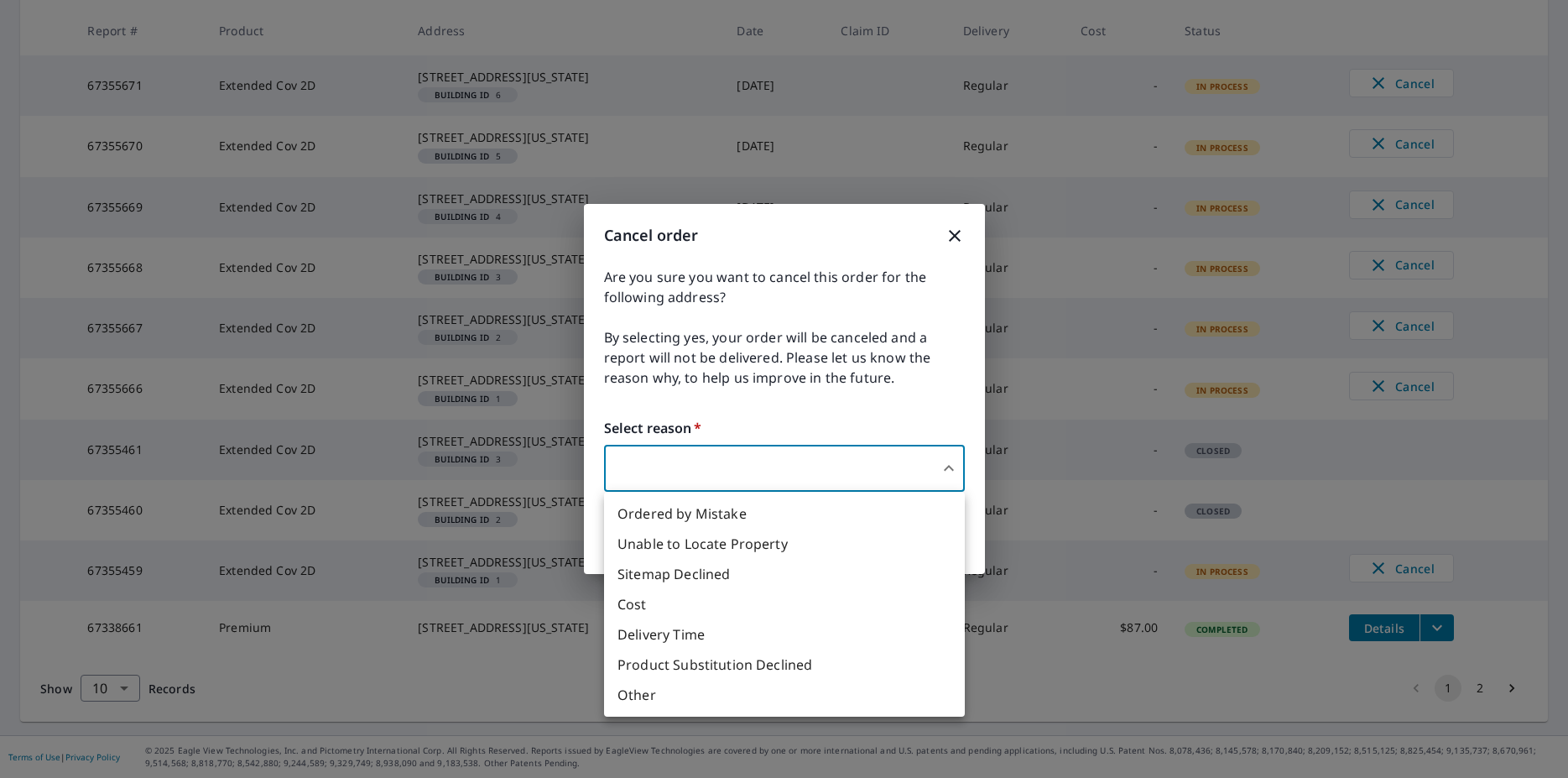
click at [917, 485] on body "JS JS Dashboard Order History Order JS Dashboard / Order History Order History …" at bounding box center [784, 389] width 1568 height 778
click at [711, 685] on li "Other" at bounding box center [784, 695] width 361 height 31
type input "36"
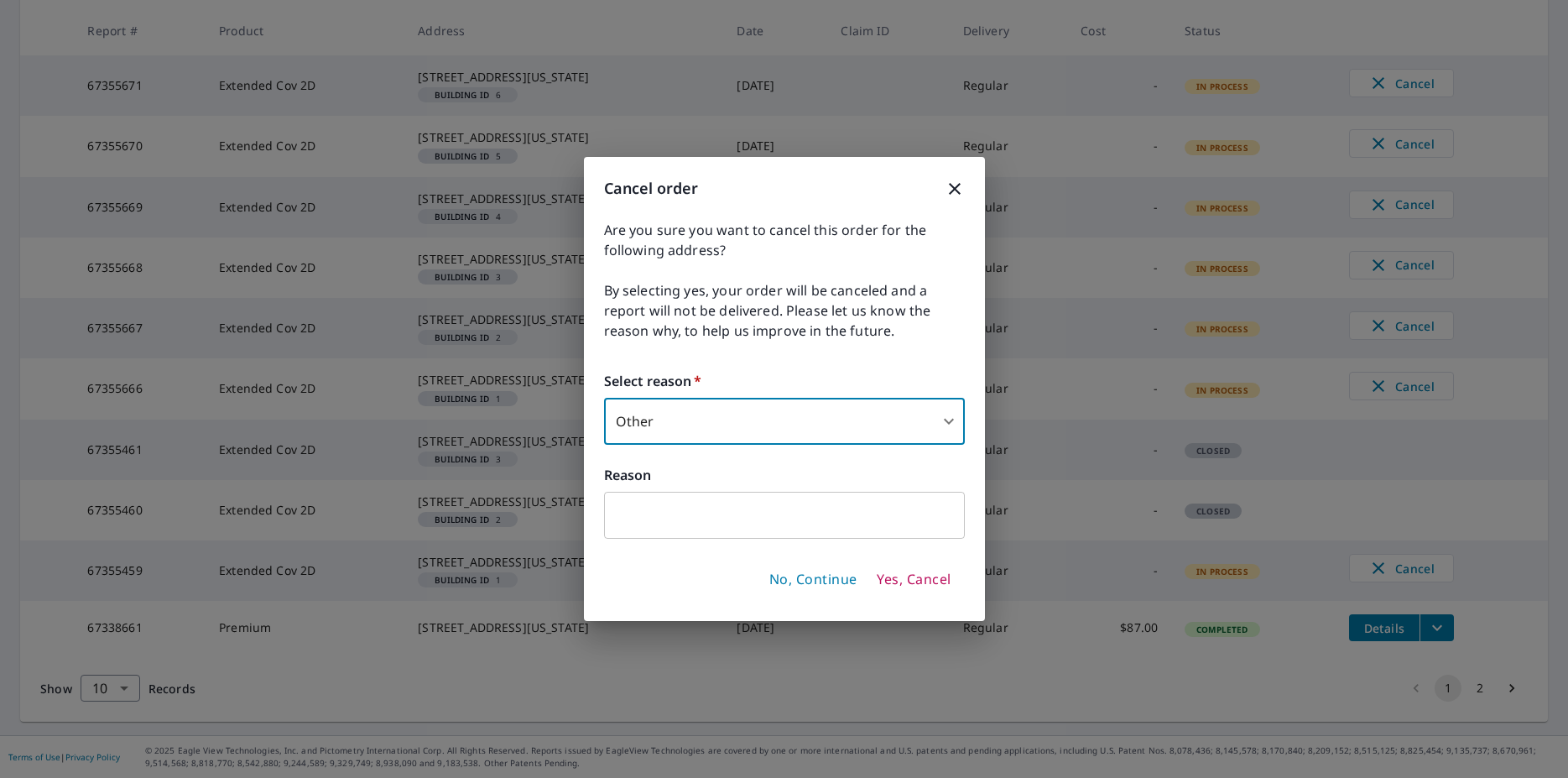
click at [860, 511] on input "text" at bounding box center [784, 515] width 361 height 47
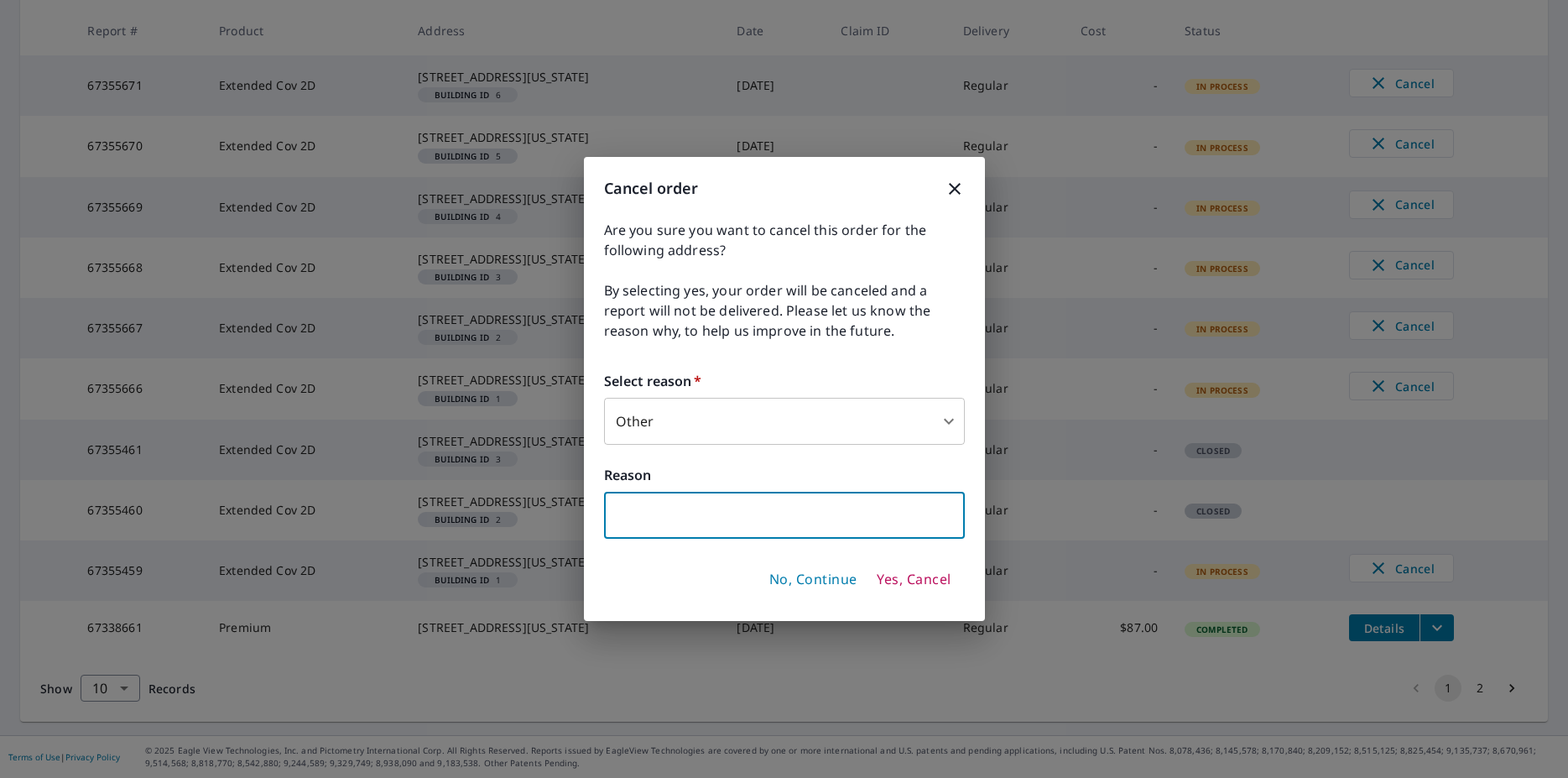
paste input "No longer needed another measurement service was able to give me a full 3D repo…"
type input "No longer needed another measurement service was able to give me a full 3D repo…"
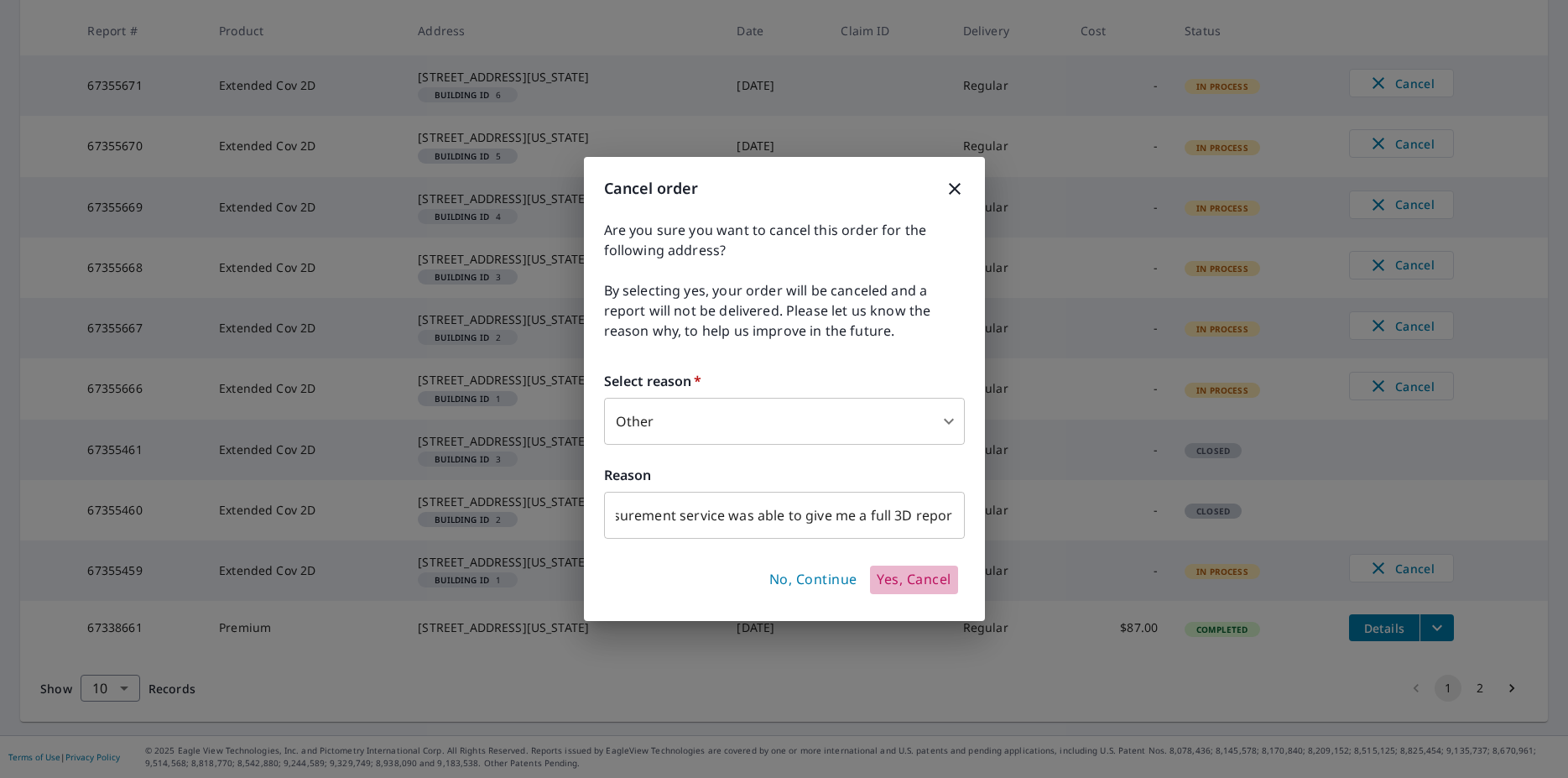
click at [908, 576] on span "Yes, Cancel" at bounding box center [914, 580] width 74 height 19
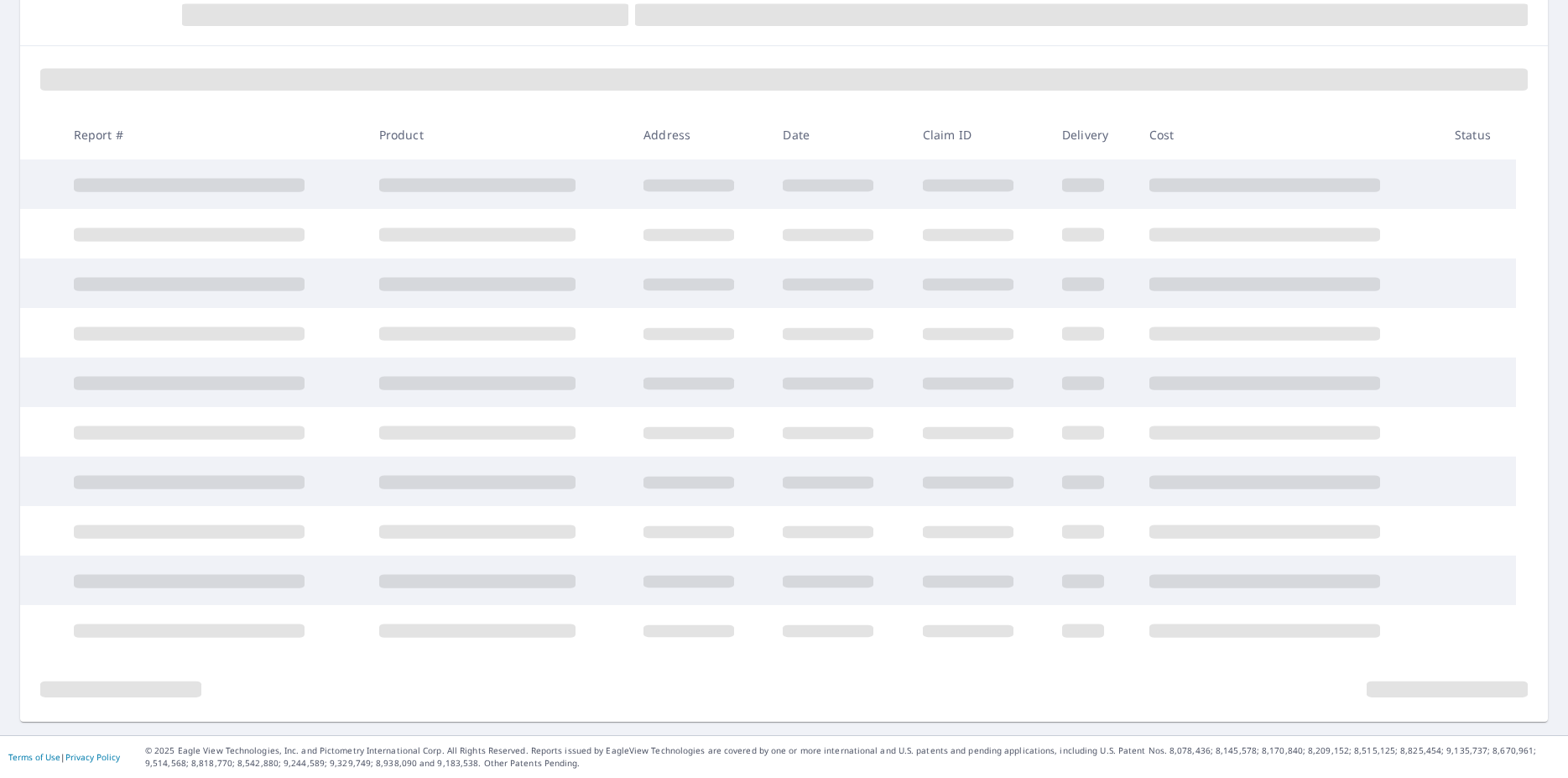
scroll to position [317, 0]
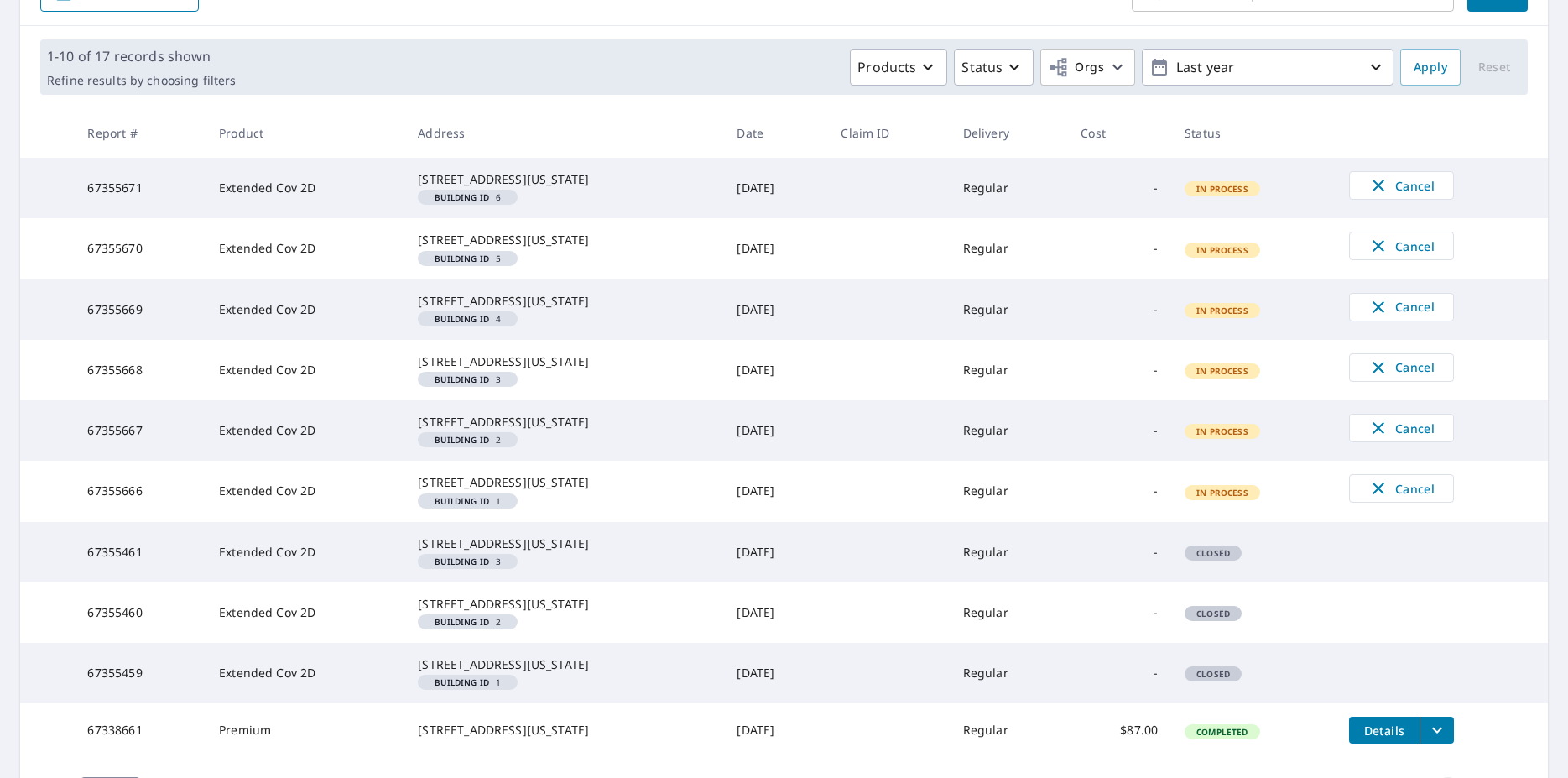
scroll to position [258, 0]
